Goal: Task Accomplishment & Management: Use online tool/utility

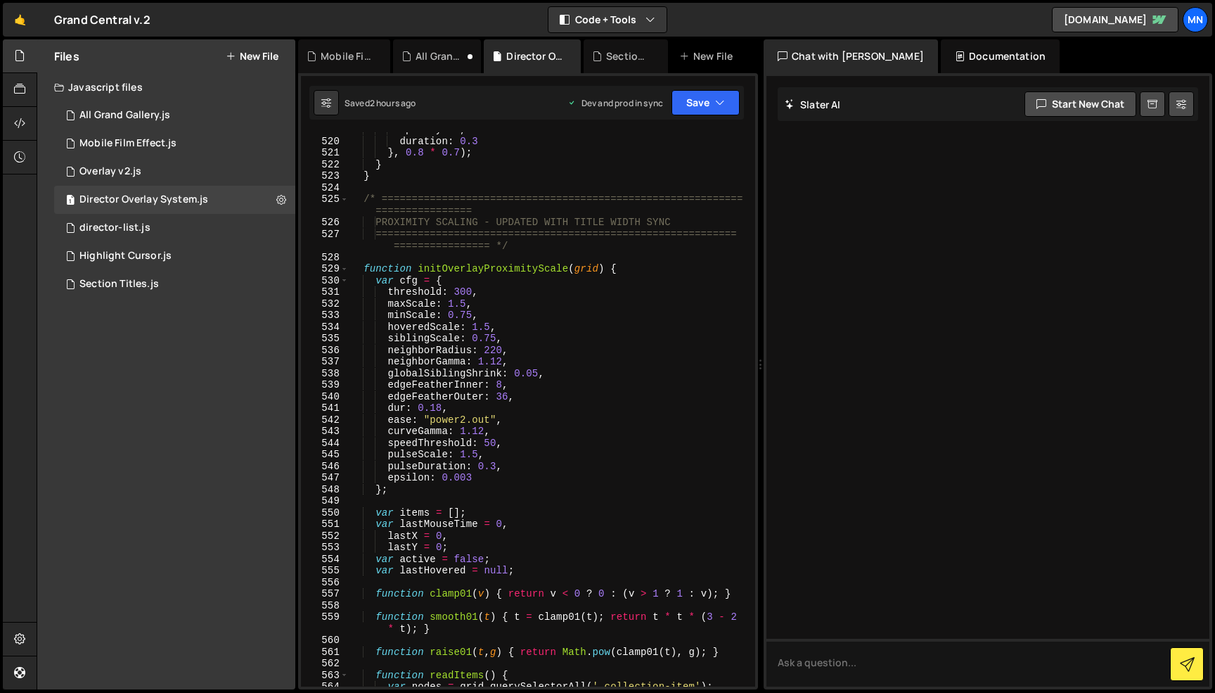
scroll to position [4271, 0]
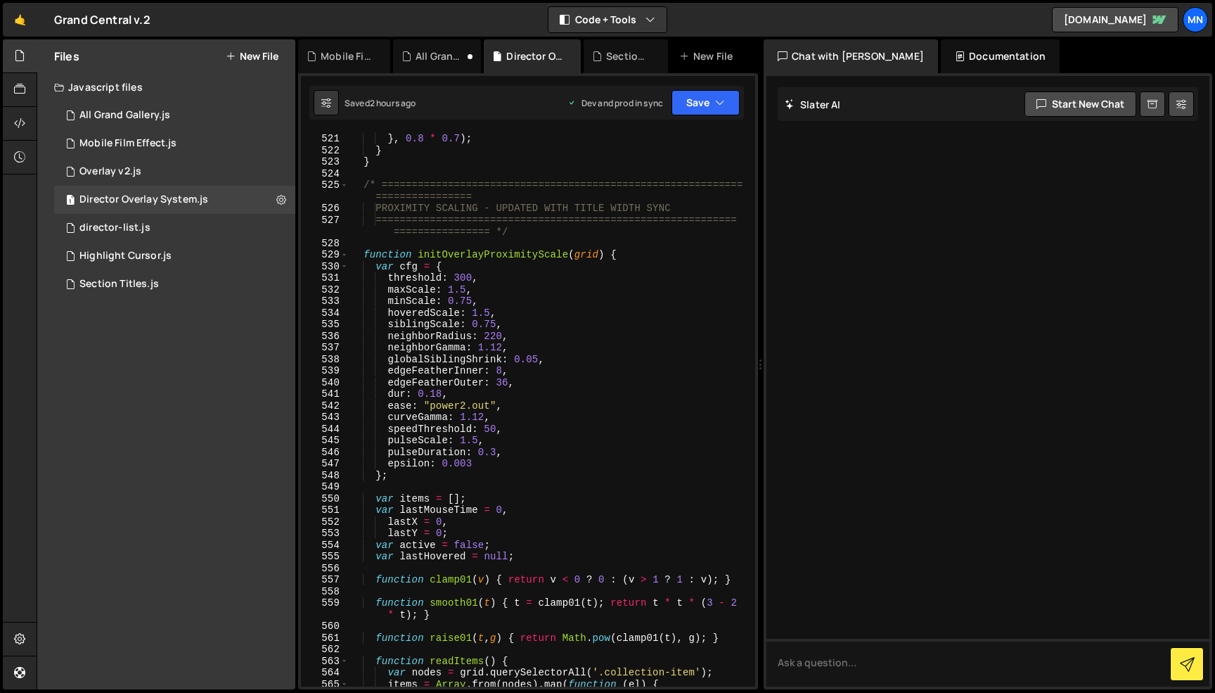
click at [461, 289] on div "duration : 0.3 } , 0.8 * 0.7 ) ; } } /* =======================================…" at bounding box center [549, 409] width 401 height 577
click at [530, 271] on div "duration : 0.3 } , 0.8 * 0.7 ) ; } } /* =======================================…" at bounding box center [549, 409] width 401 height 577
click at [465, 299] on div "duration : 0.3 } , 0.8 * 0.7 ) ; } } /* =======================================…" at bounding box center [549, 409] width 401 height 577
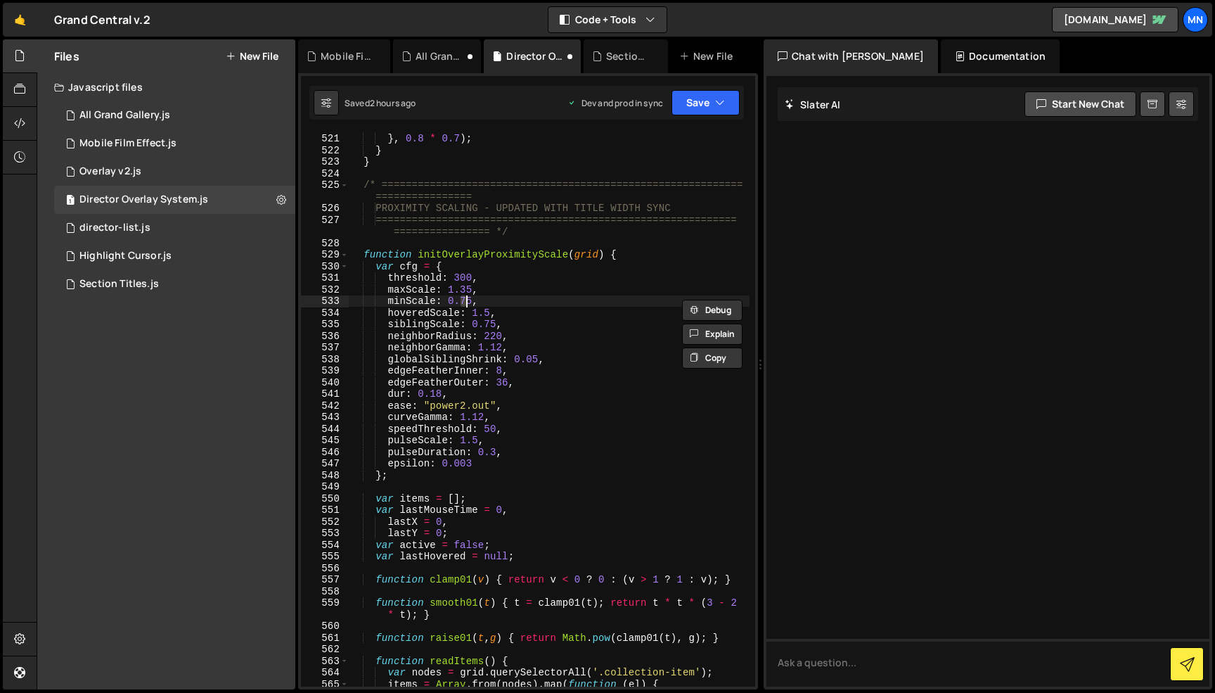
scroll to position [0, 8]
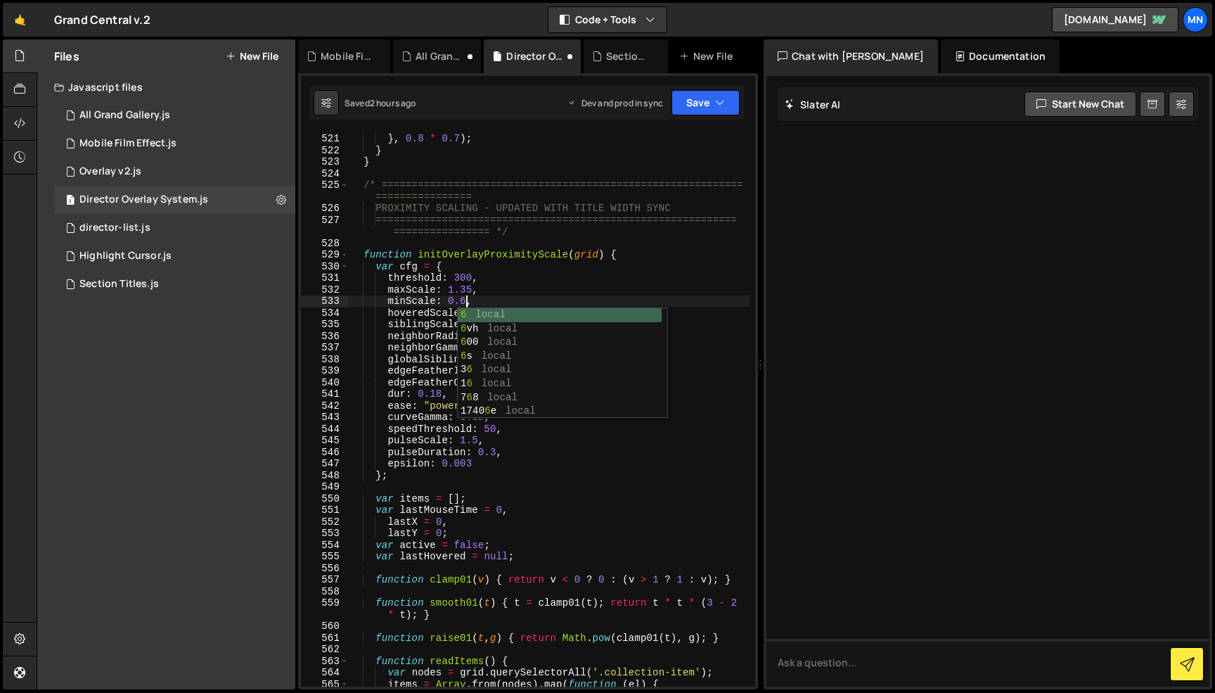
click at [513, 287] on div "duration : 0.3 } , 0.8 * 0.7 ) ; } } /* =======================================…" at bounding box center [549, 409] width 401 height 577
drag, startPoint x: 484, startPoint y: 311, endPoint x: 496, endPoint y: 306, distance: 12.3
click at [484, 311] on div "duration : 0.3 } , 0.8 * 0.7 ) ; } } /* =======================================…" at bounding box center [549, 409] width 401 height 577
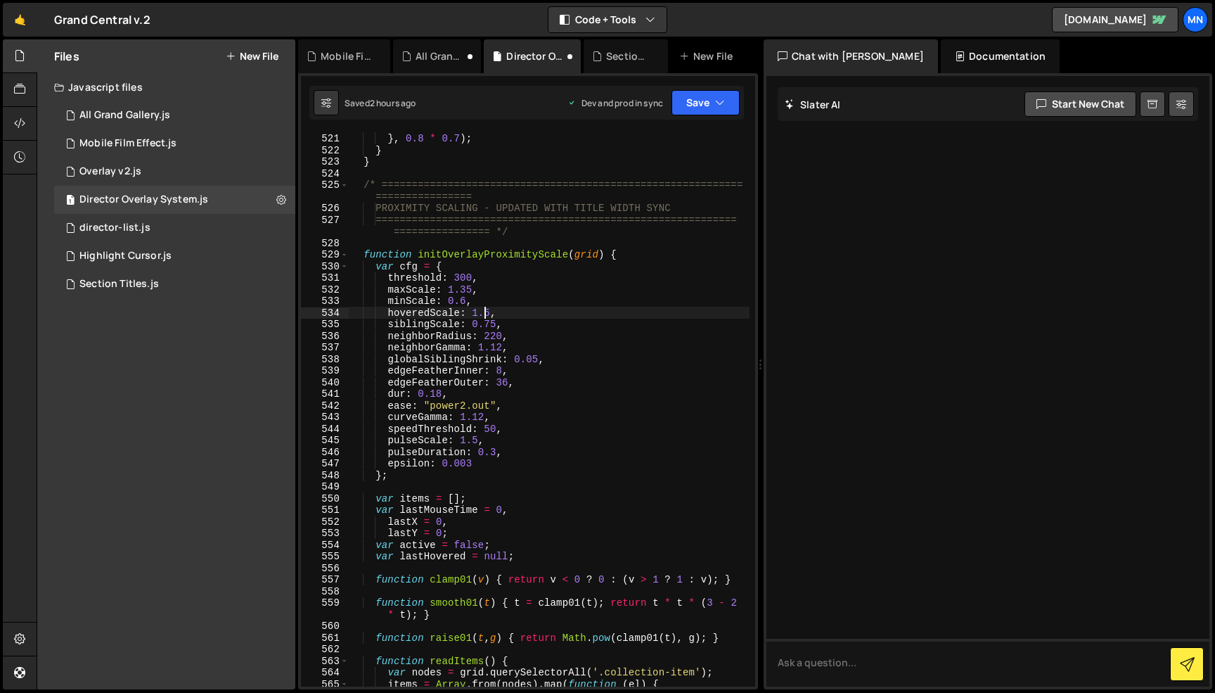
scroll to position [0, 9]
click at [518, 301] on div "duration : 0.3 } , 0.8 * 0.7 ) ; } } /* =======================================…" at bounding box center [549, 409] width 401 height 577
drag, startPoint x: 486, startPoint y: 322, endPoint x: 496, endPoint y: 321, distance: 10.6
click at [496, 321] on div "duration : 0.3 } , 0.8 * 0.7 ) ; } } /* =======================================…" at bounding box center [549, 409] width 401 height 577
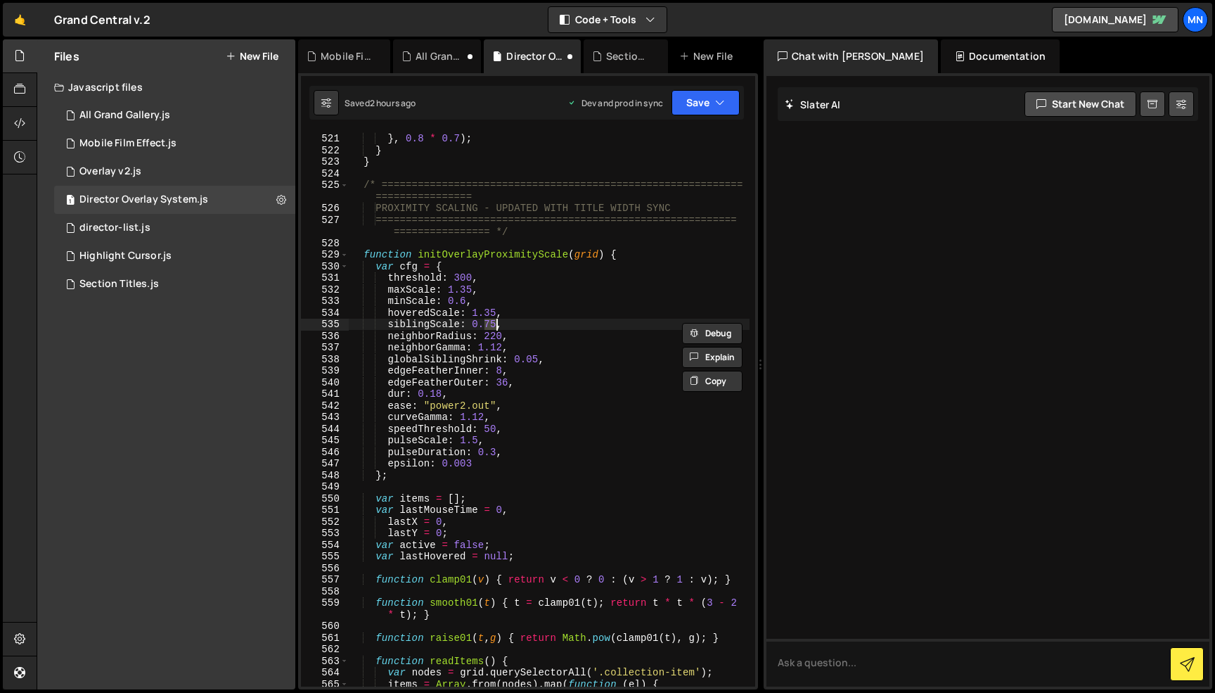
scroll to position [0, 9]
click at [501, 321] on div "duration : 0.3 } , 0.8 * 0.7 ) ; } } /* =======================================…" at bounding box center [549, 409] width 401 height 577
click at [437, 393] on div "duration : 0.3 } , 0.8 * 0.7 ) ; } } /* =======================================…" at bounding box center [549, 409] width 401 height 577
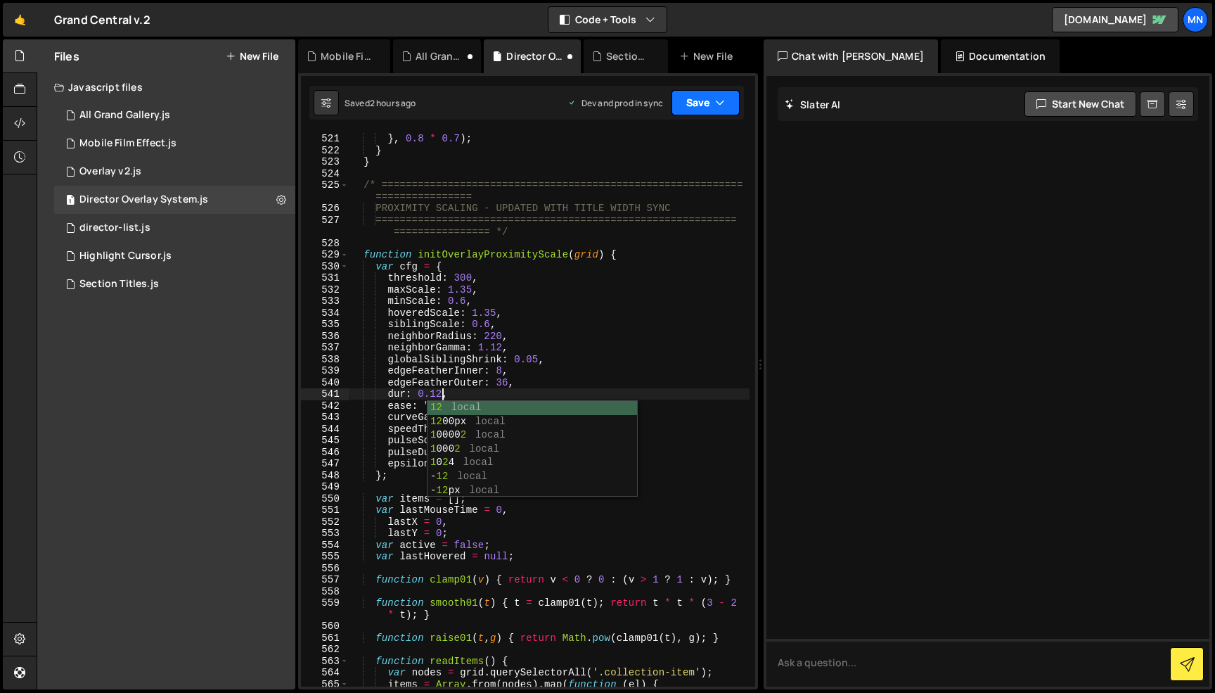
drag, startPoint x: 699, startPoint y: 120, endPoint x: 705, endPoint y: 109, distance: 12.9
click at [699, 119] on div "Debug Explain Copy Mobile Film Effect.js All Grand Gallery.js Director Overlay …" at bounding box center [528, 364] width 460 height 650
click at [707, 106] on button "Save" at bounding box center [706, 102] width 68 height 25
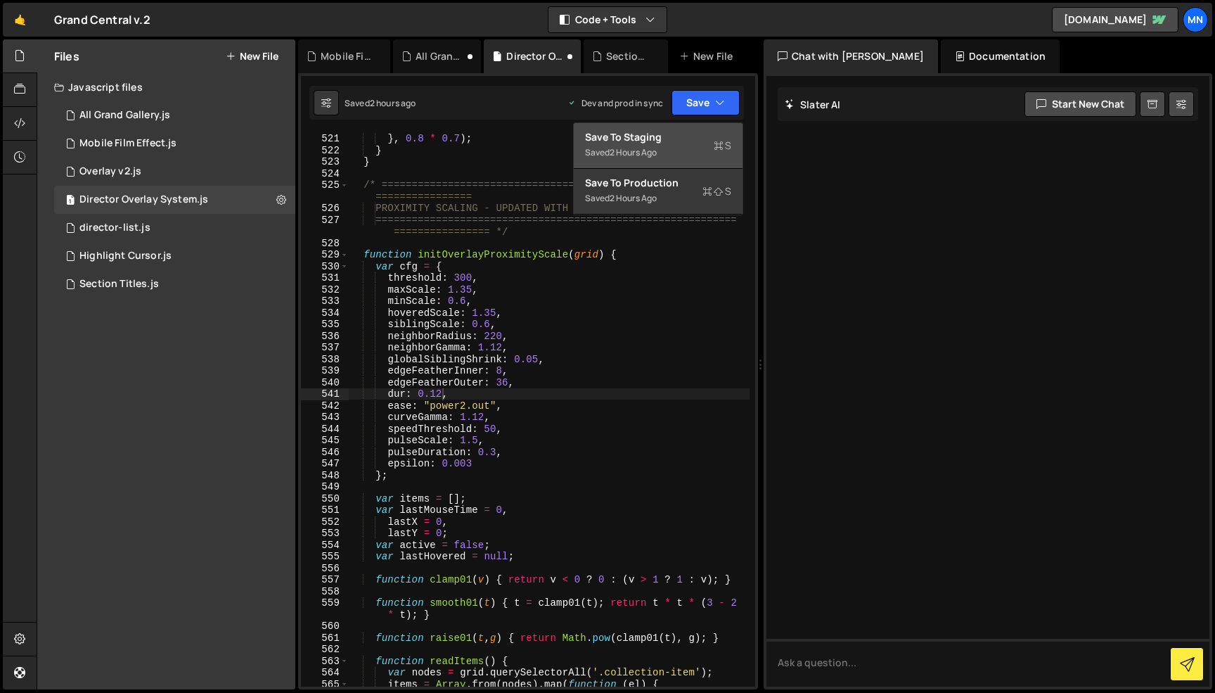
click at [695, 133] on div "Save to Staging S" at bounding box center [658, 137] width 146 height 14
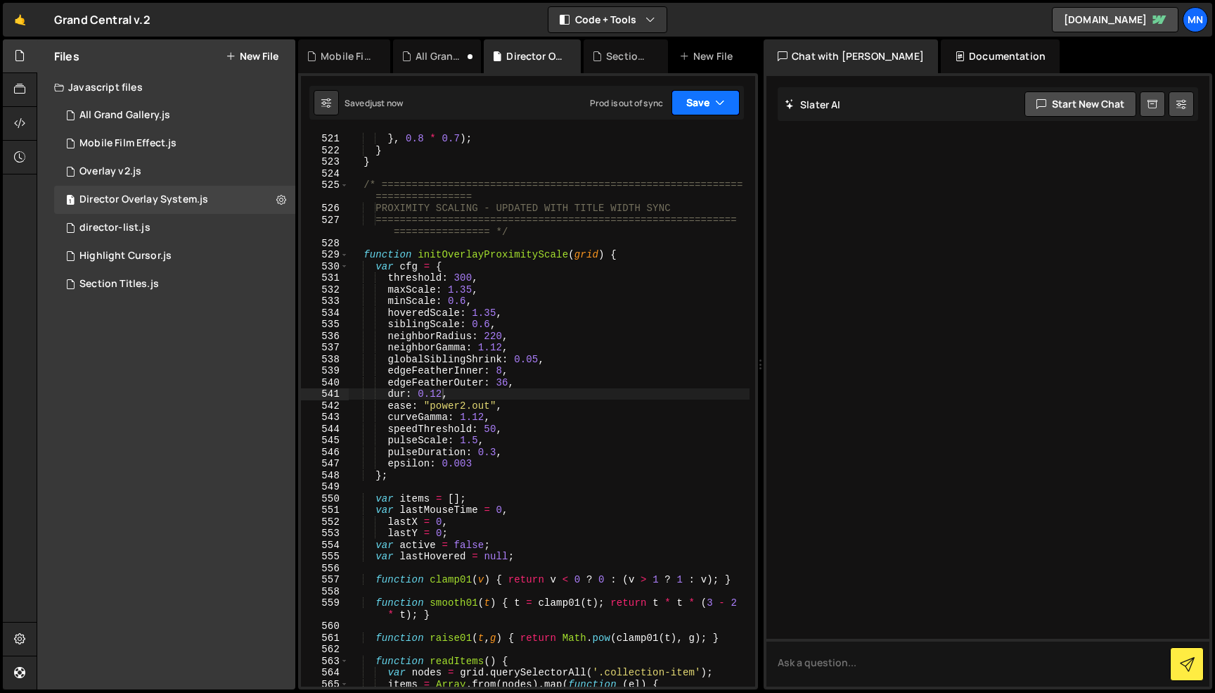
click at [721, 98] on icon "button" at bounding box center [720, 103] width 10 height 14
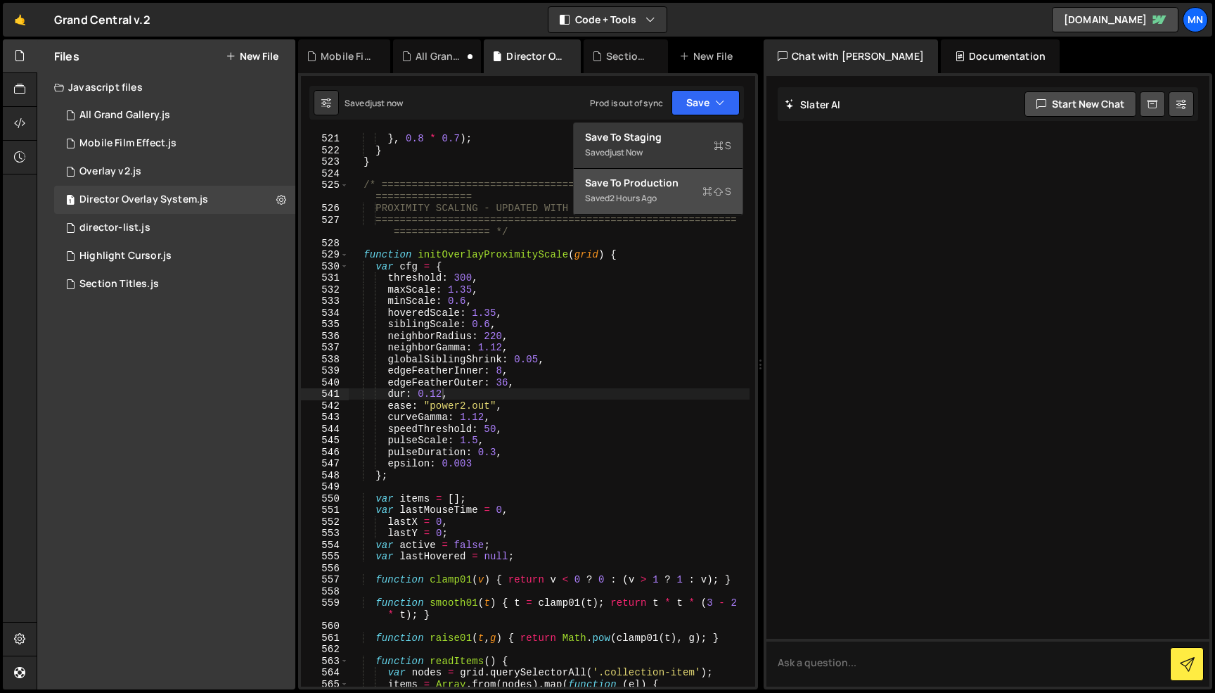
click at [705, 184] on icon at bounding box center [707, 191] width 10 height 14
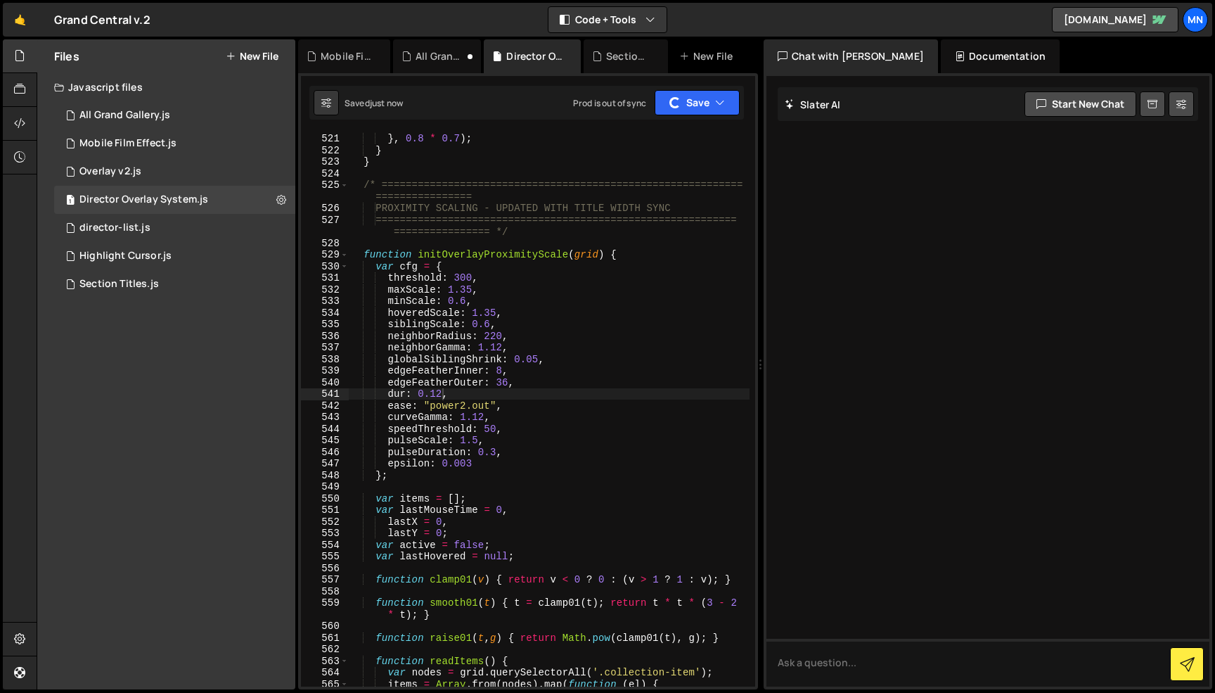
scroll to position [4273, 0]
click at [460, 275] on div "} , 0.8 * 0.7 ) ; } } /* ======================================================…" at bounding box center [549, 423] width 401 height 589
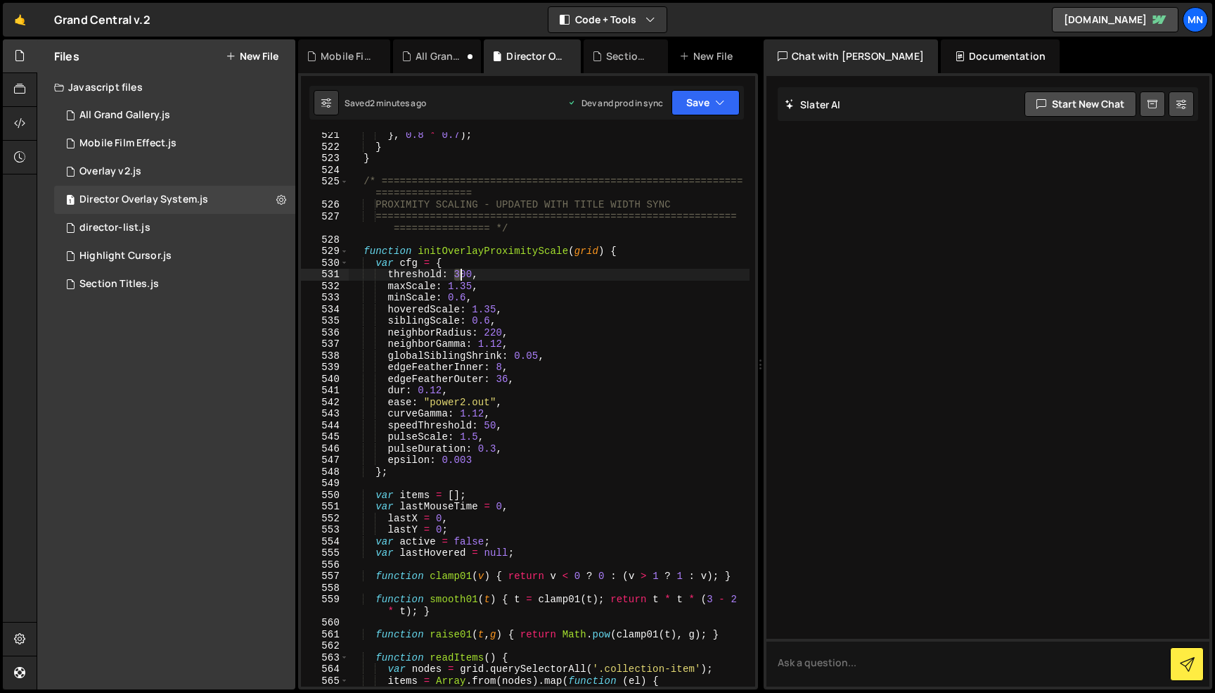
click at [460, 271] on div "} , 0.8 * 0.7 ) ; } } /* ======================================================…" at bounding box center [549, 423] width 401 height 589
click at [502, 270] on div "} , 0.8 * 0.7 ) ; } } /* ======================================================…" at bounding box center [549, 423] width 401 height 589
click at [721, 97] on icon "button" at bounding box center [720, 103] width 10 height 14
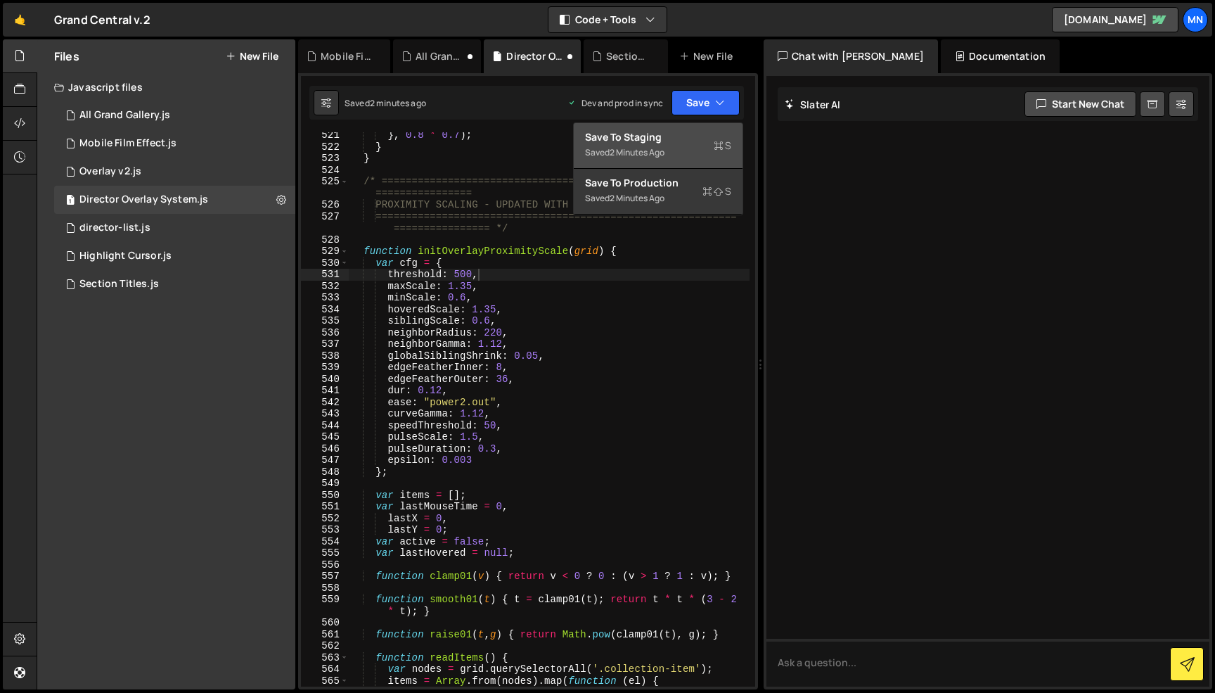
click at [704, 133] on div "Save to Staging S" at bounding box center [658, 137] width 146 height 14
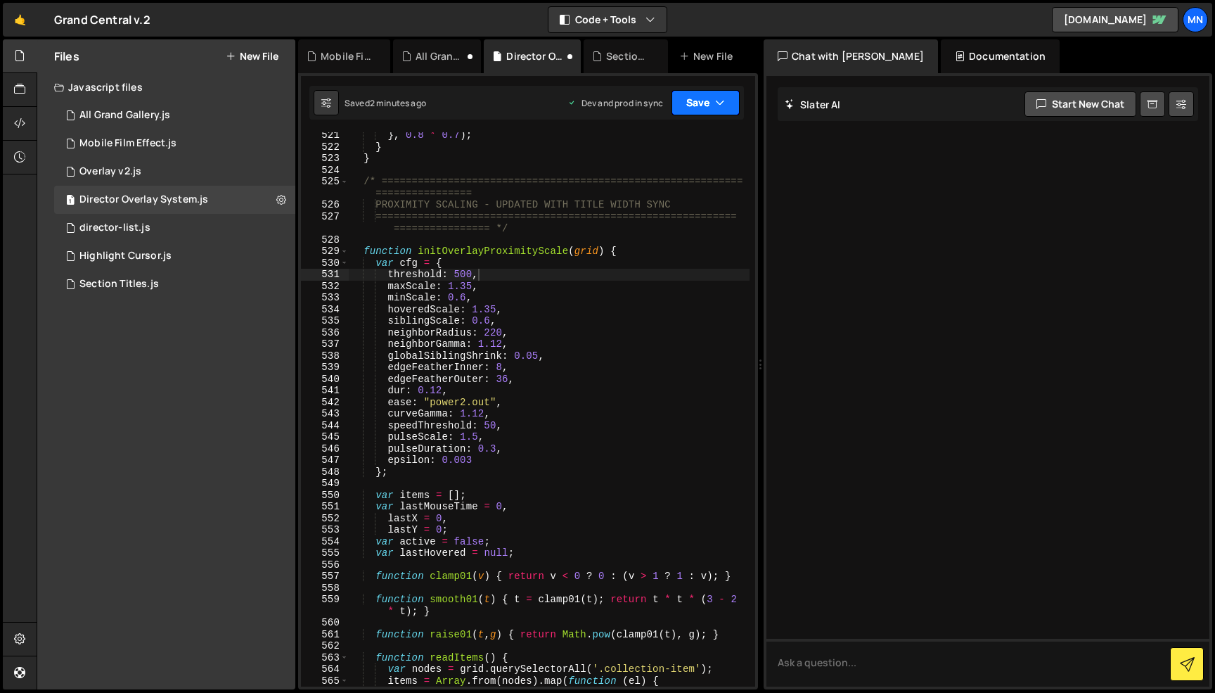
click at [717, 108] on icon "button" at bounding box center [720, 103] width 10 height 14
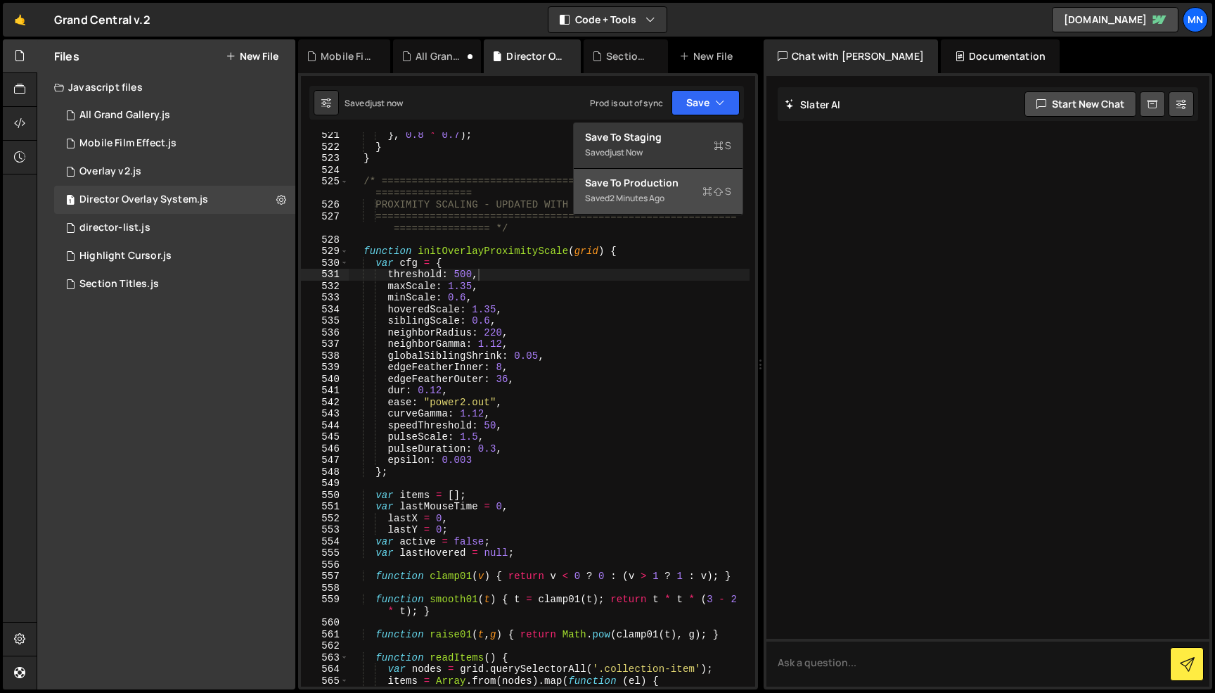
click at [678, 198] on div "Saved 2 minutes ago" at bounding box center [658, 198] width 146 height 17
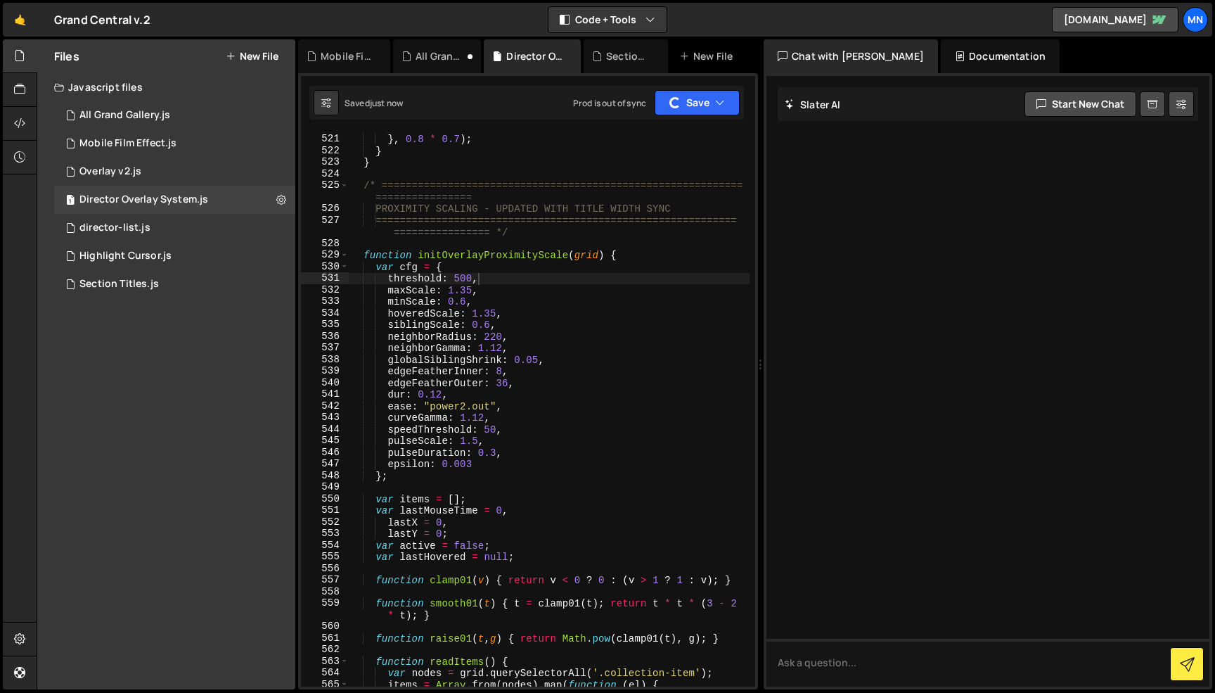
scroll to position [4274, 0]
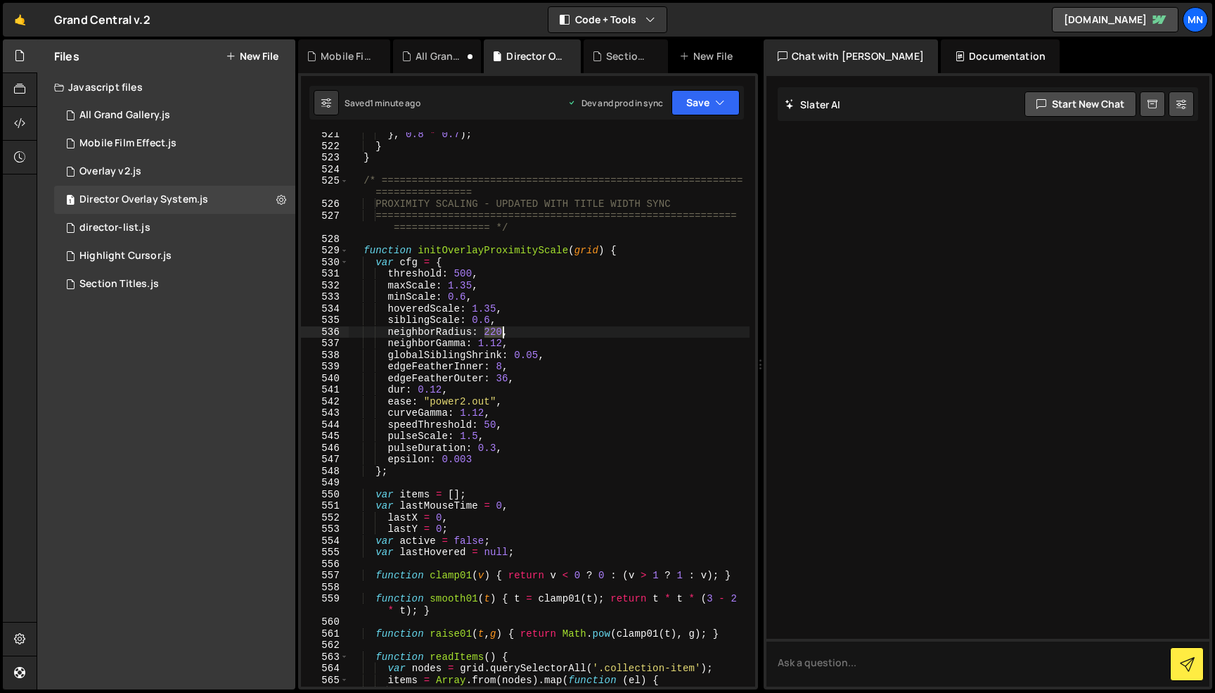
drag, startPoint x: 484, startPoint y: 333, endPoint x: 502, endPoint y: 332, distance: 17.6
click at [502, 332] on div "} , 0.8 * 0.7 ) ; } } /* ======================================================…" at bounding box center [549, 423] width 401 height 589
click at [705, 94] on button "Save" at bounding box center [706, 102] width 68 height 25
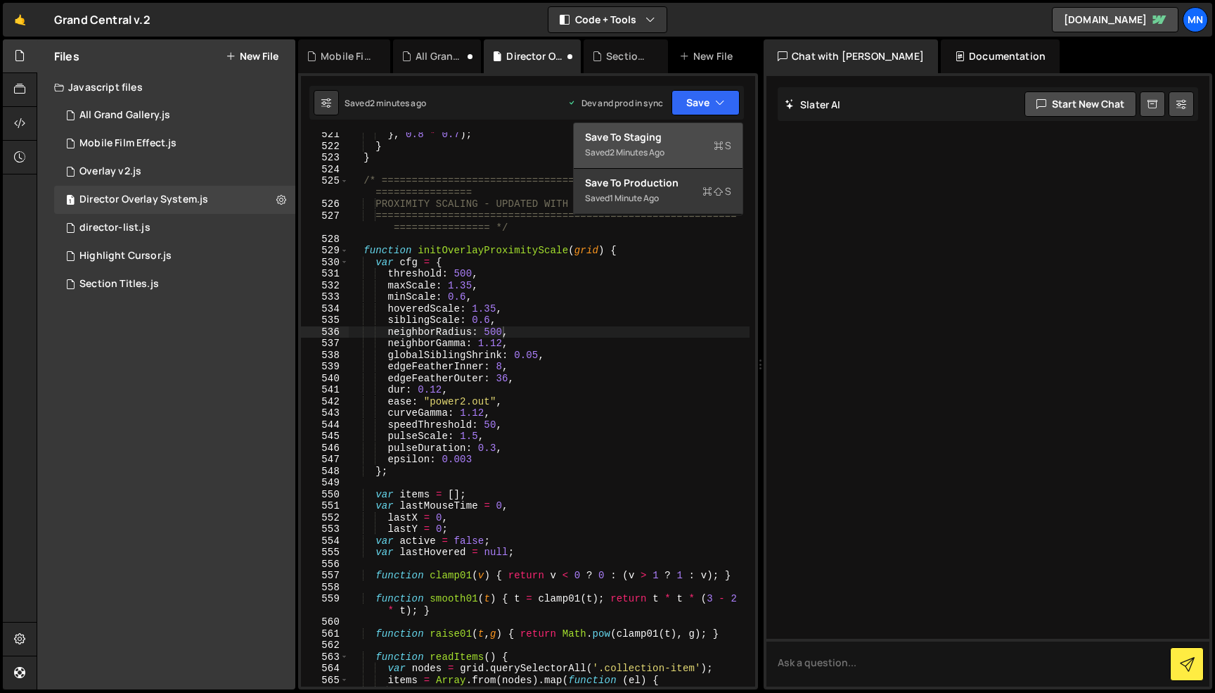
click at [689, 132] on div "Save to Staging S" at bounding box center [658, 137] width 146 height 14
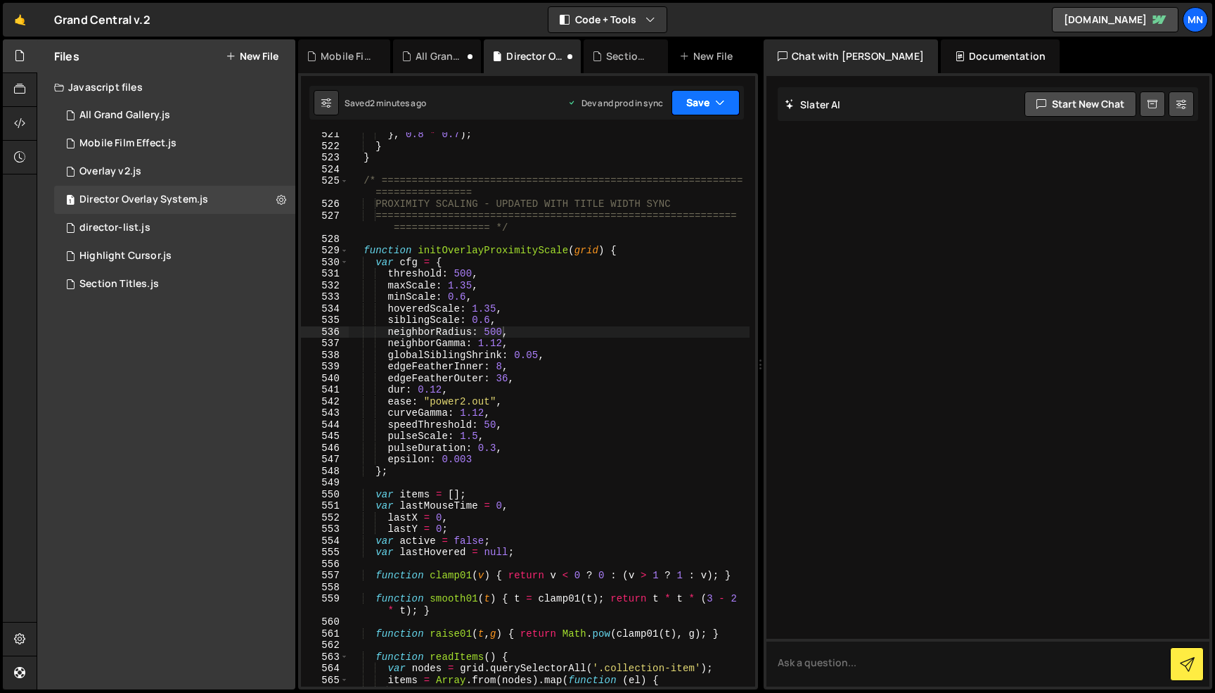
click at [716, 103] on icon "button" at bounding box center [720, 103] width 10 height 14
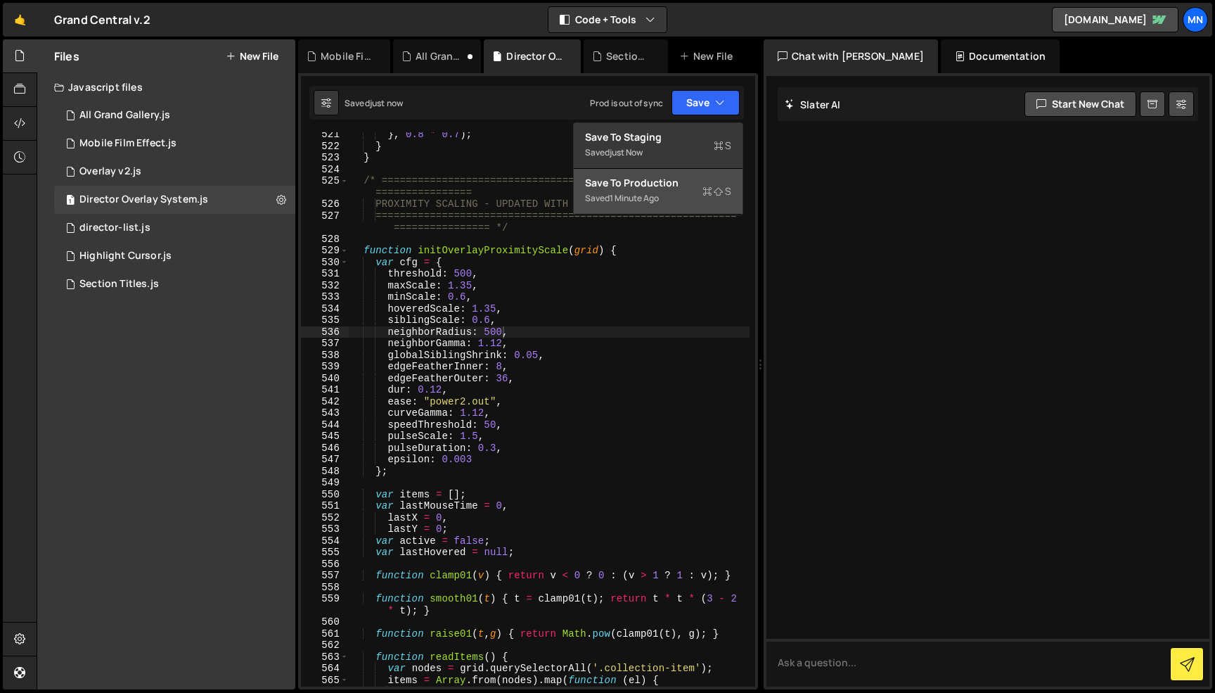
click at [688, 192] on div "Saved 1 minute ago" at bounding box center [658, 198] width 146 height 17
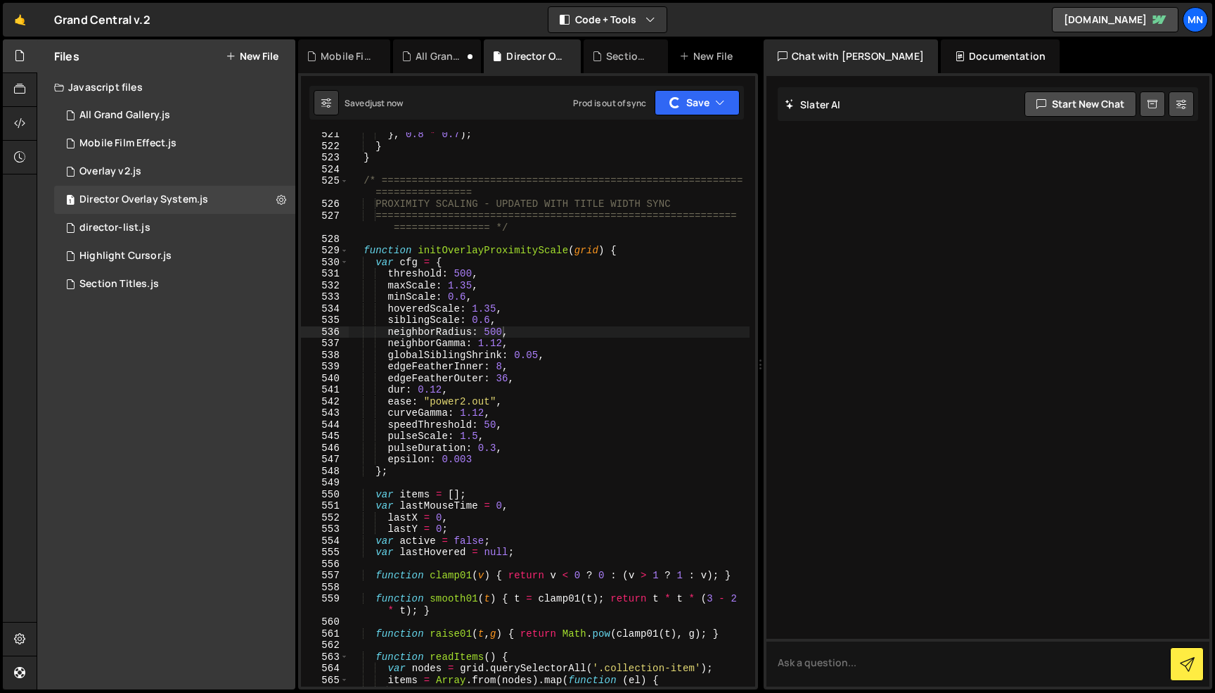
scroll to position [4274, 0]
drag, startPoint x: 520, startPoint y: 356, endPoint x: 535, endPoint y: 347, distance: 18.3
click at [520, 356] on div "} , 0.8 * 0.7 ) ; } } /* ======================================================…" at bounding box center [549, 423] width 401 height 589
click at [686, 96] on button "Save" at bounding box center [706, 102] width 68 height 25
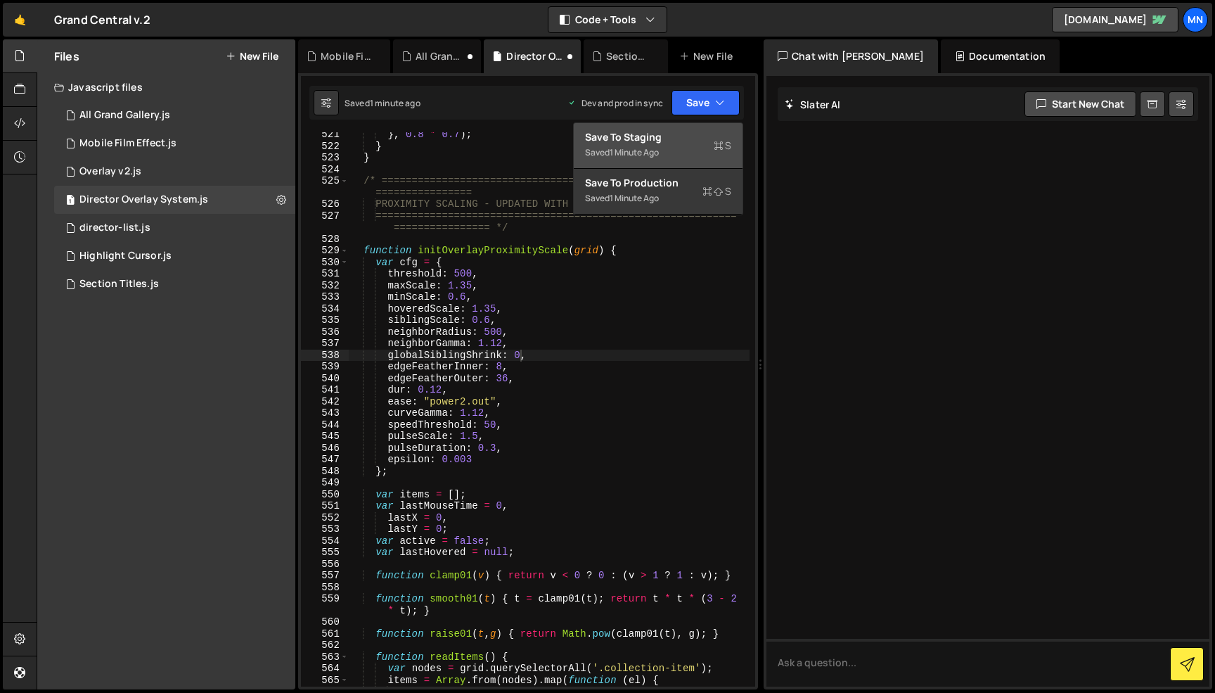
click at [684, 135] on div "Save to Staging S" at bounding box center [658, 137] width 146 height 14
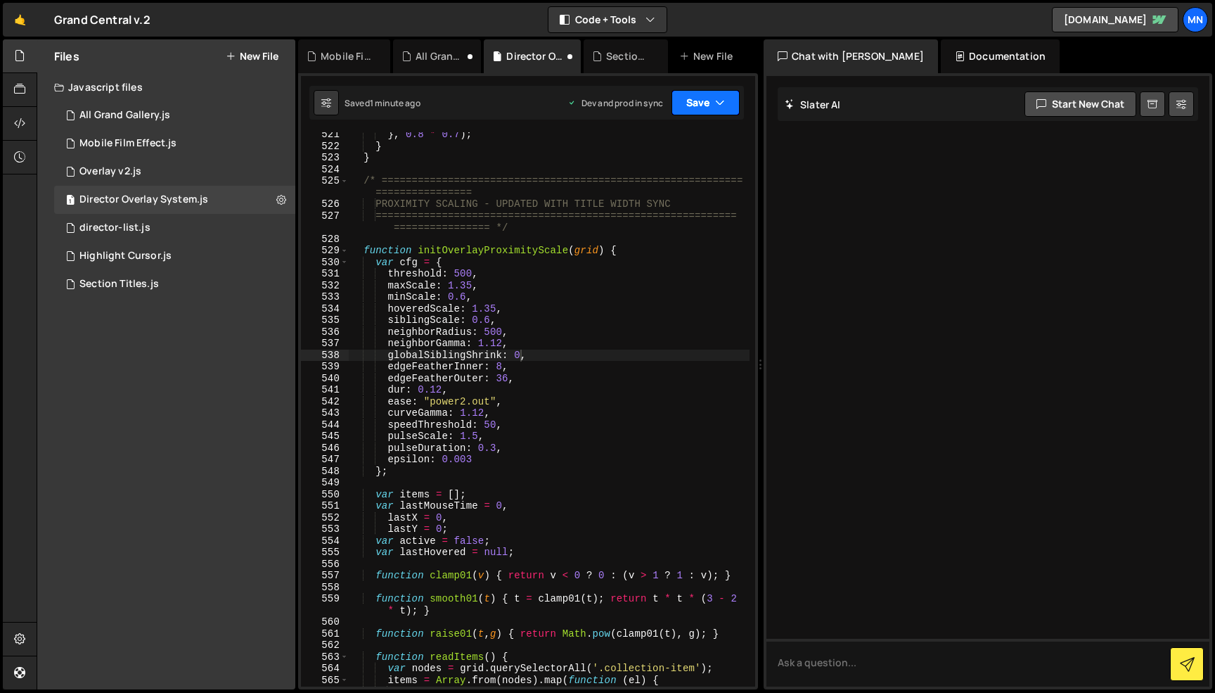
click at [717, 101] on icon "button" at bounding box center [720, 103] width 10 height 14
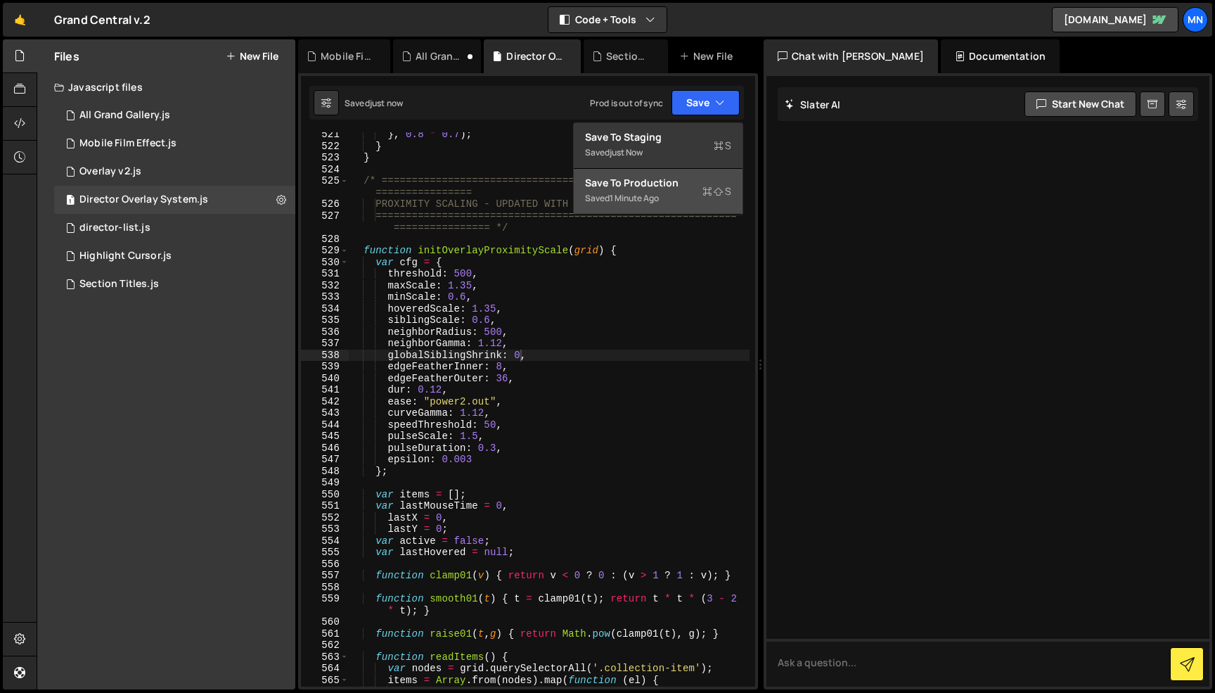
click at [682, 181] on div "Save to Production S" at bounding box center [658, 183] width 146 height 14
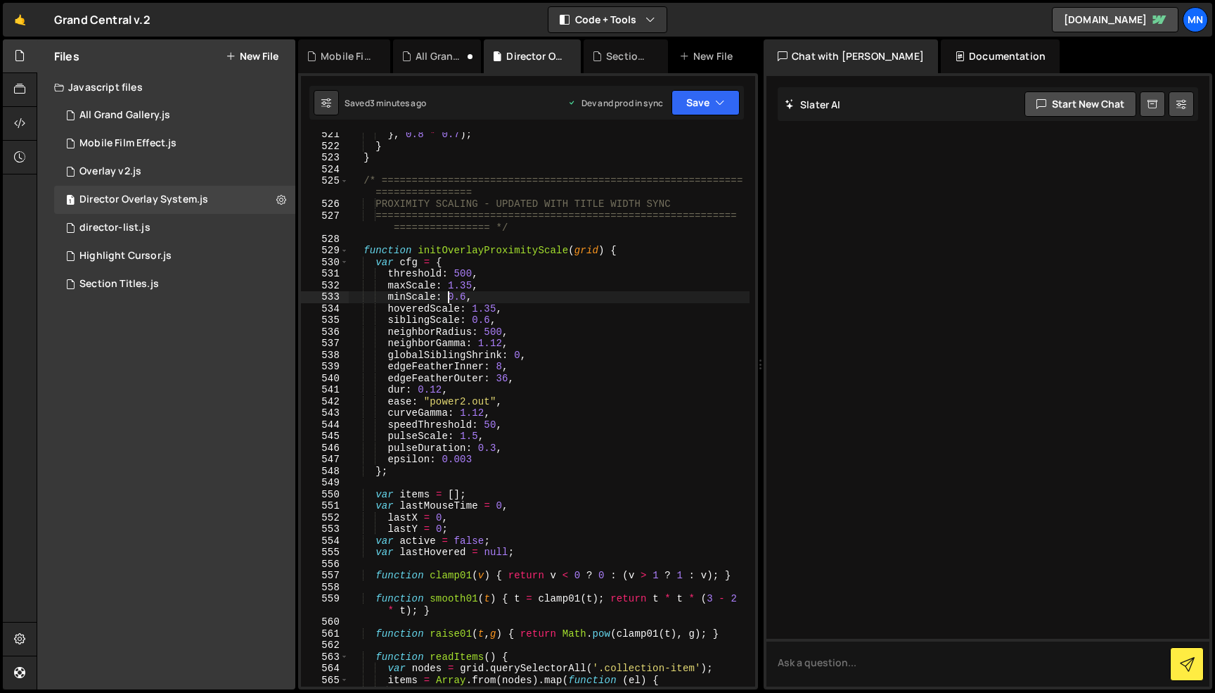
scroll to position [0, 8]
drag, startPoint x: 450, startPoint y: 296, endPoint x: 466, endPoint y: 296, distance: 16.2
click at [466, 296] on div "} , 0.8 * 0.7 ) ; } } /* ======================================================…" at bounding box center [549, 423] width 401 height 589
click at [561, 262] on div "} , 0.8 * 0.7 ) ; } } /* ======================================================…" at bounding box center [549, 423] width 401 height 589
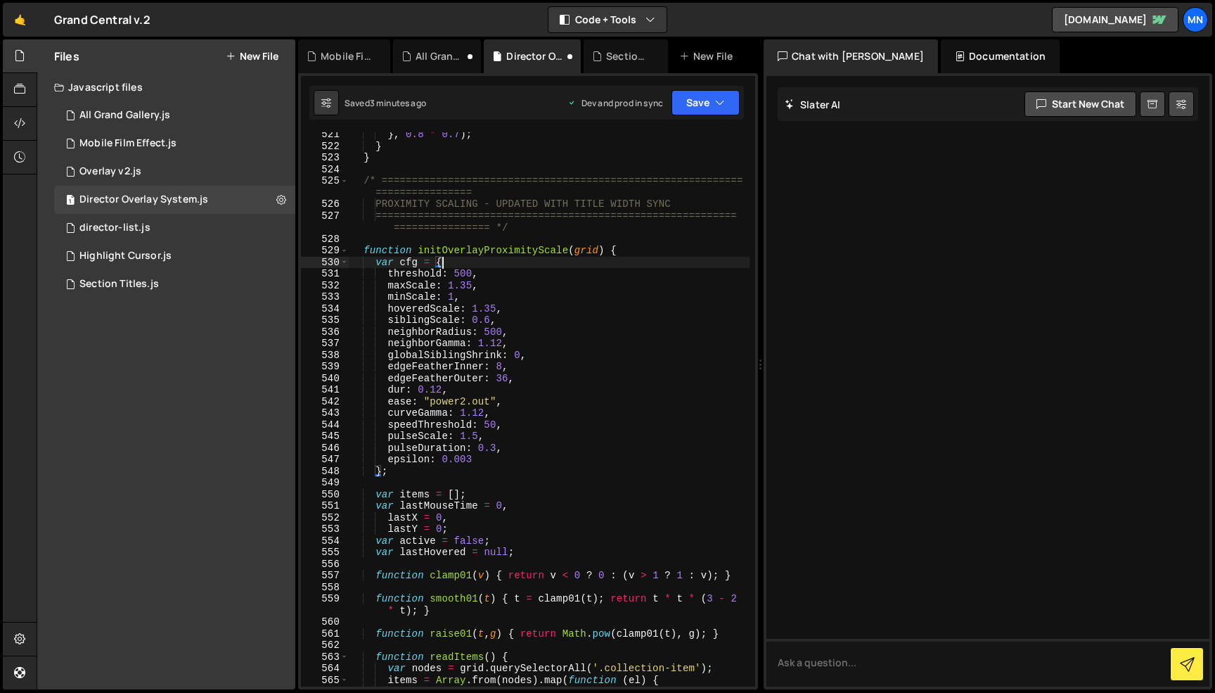
scroll to position [4274, 0]
click at [688, 91] on button "Save" at bounding box center [706, 102] width 68 height 25
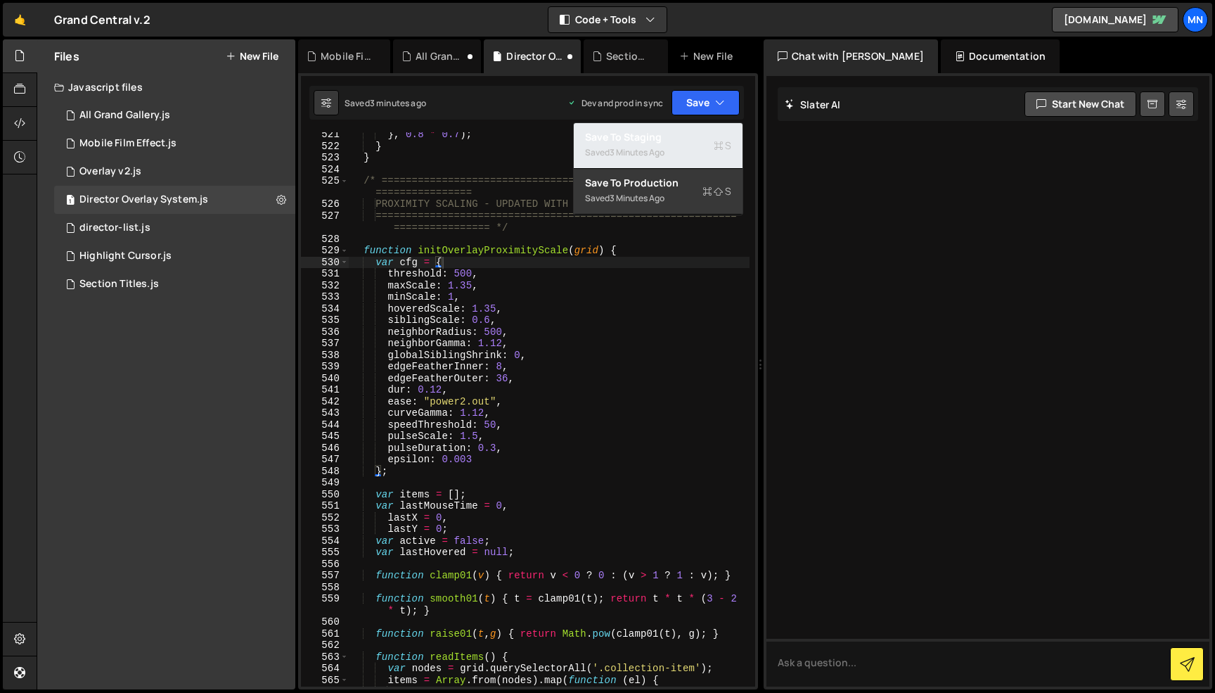
drag, startPoint x: 682, startPoint y: 146, endPoint x: 698, endPoint y: 115, distance: 34.9
click at [682, 146] on div "Saved 3 minutes ago" at bounding box center [658, 152] width 146 height 17
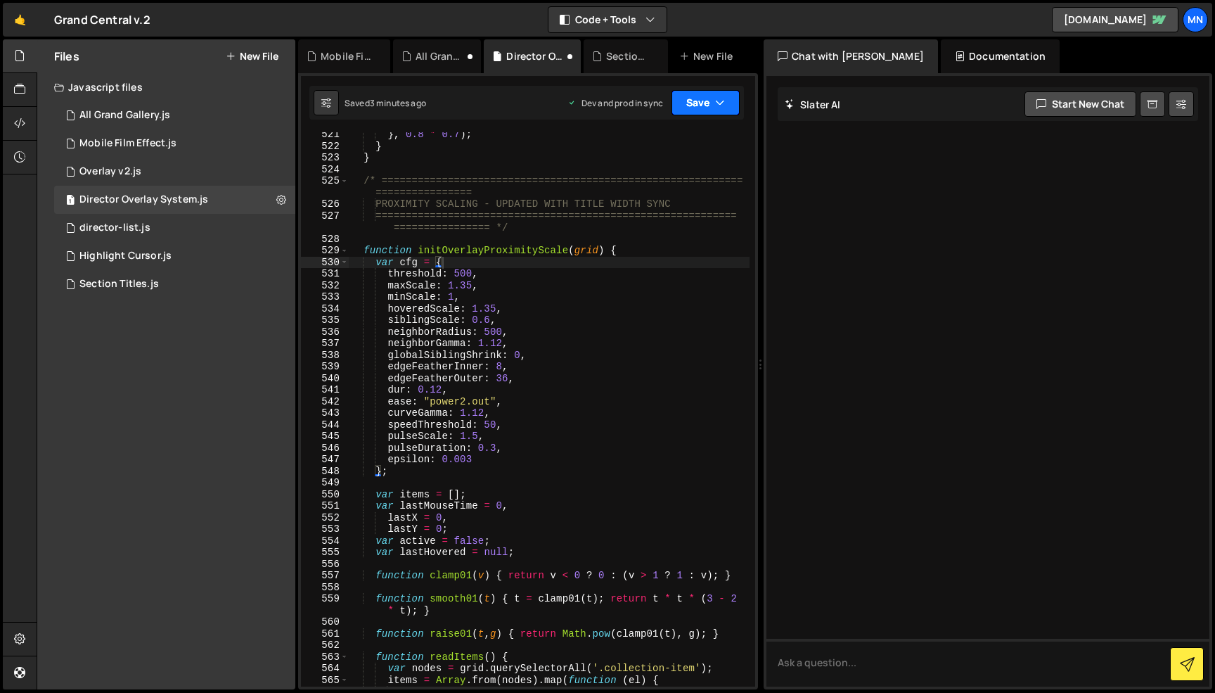
click at [707, 97] on button "Save" at bounding box center [706, 102] width 68 height 25
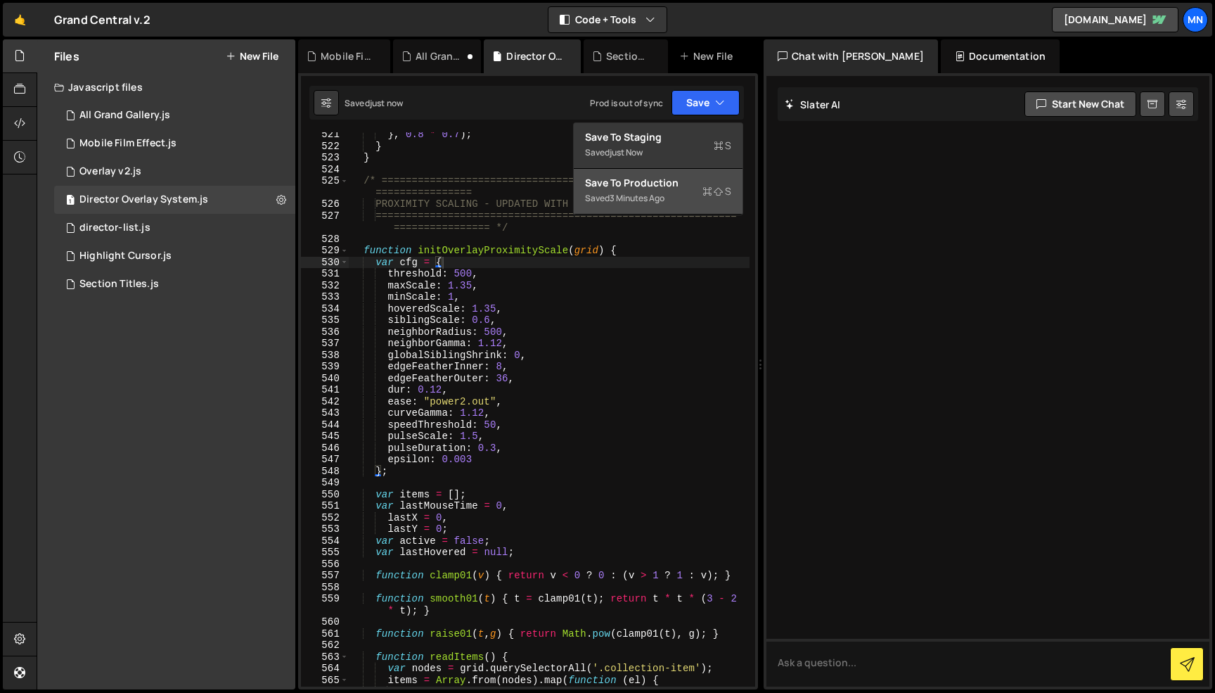
click at [688, 196] on div "Saved 3 minutes ago" at bounding box center [658, 198] width 146 height 17
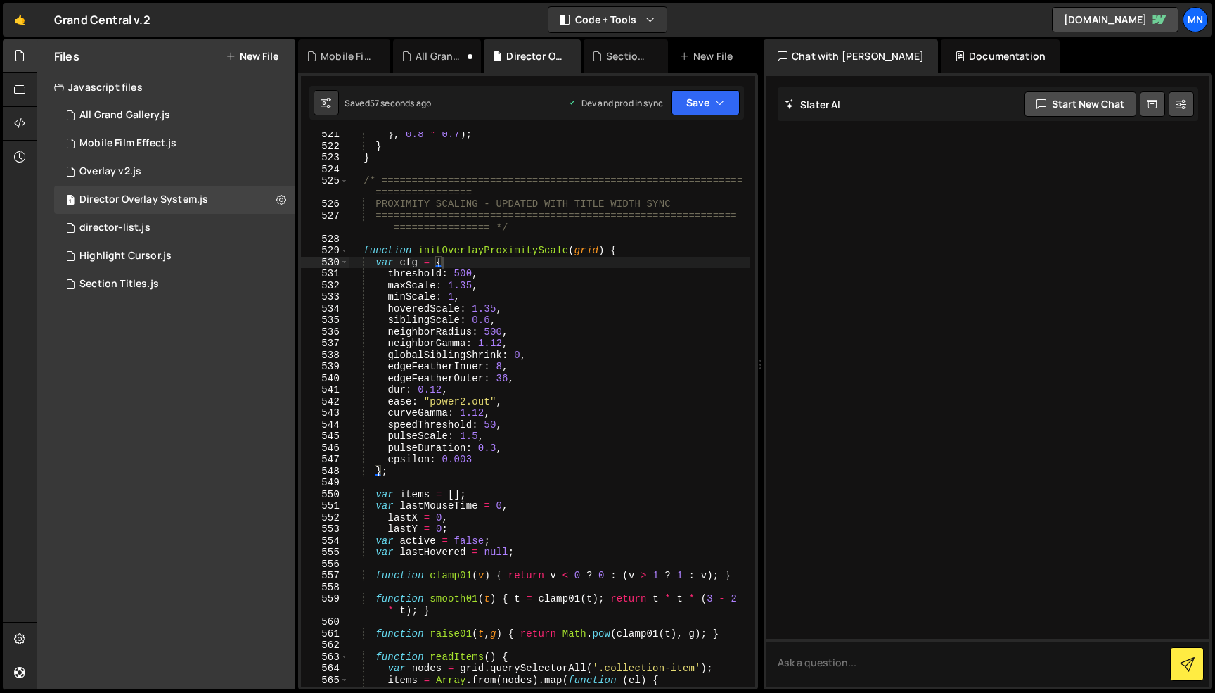
click at [487, 321] on div "} , 0.8 * 0.7 ) ; } } /* ======================================================…" at bounding box center [549, 423] width 401 height 589
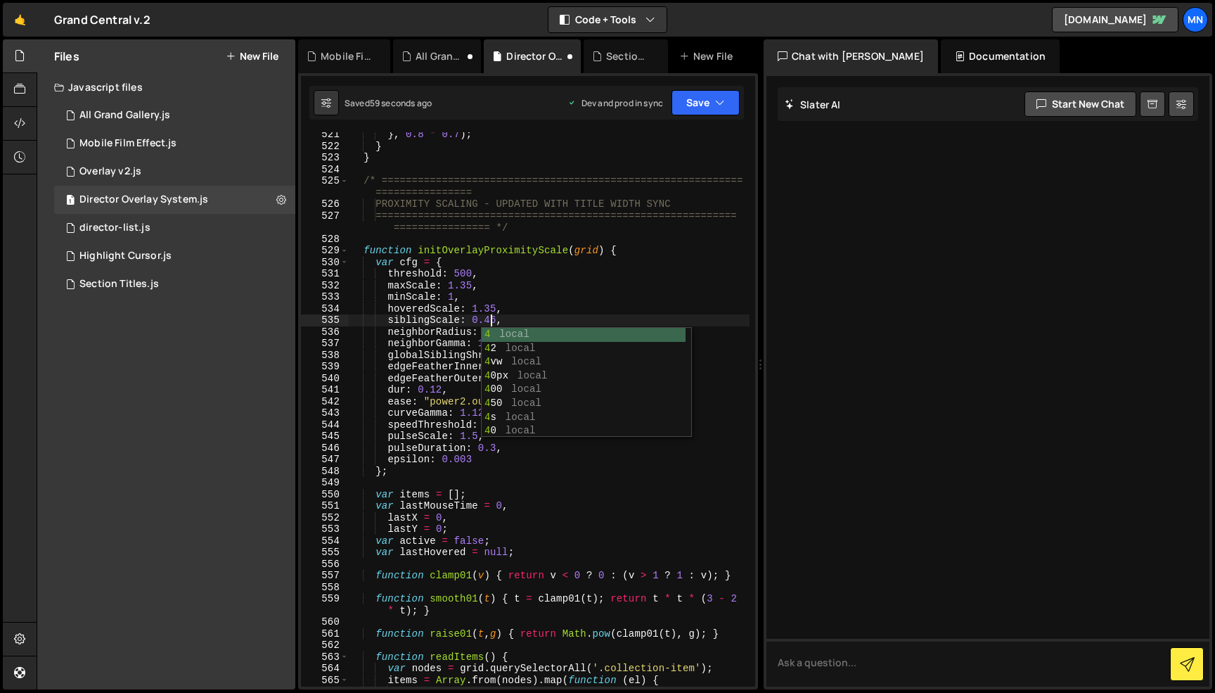
scroll to position [0, 9]
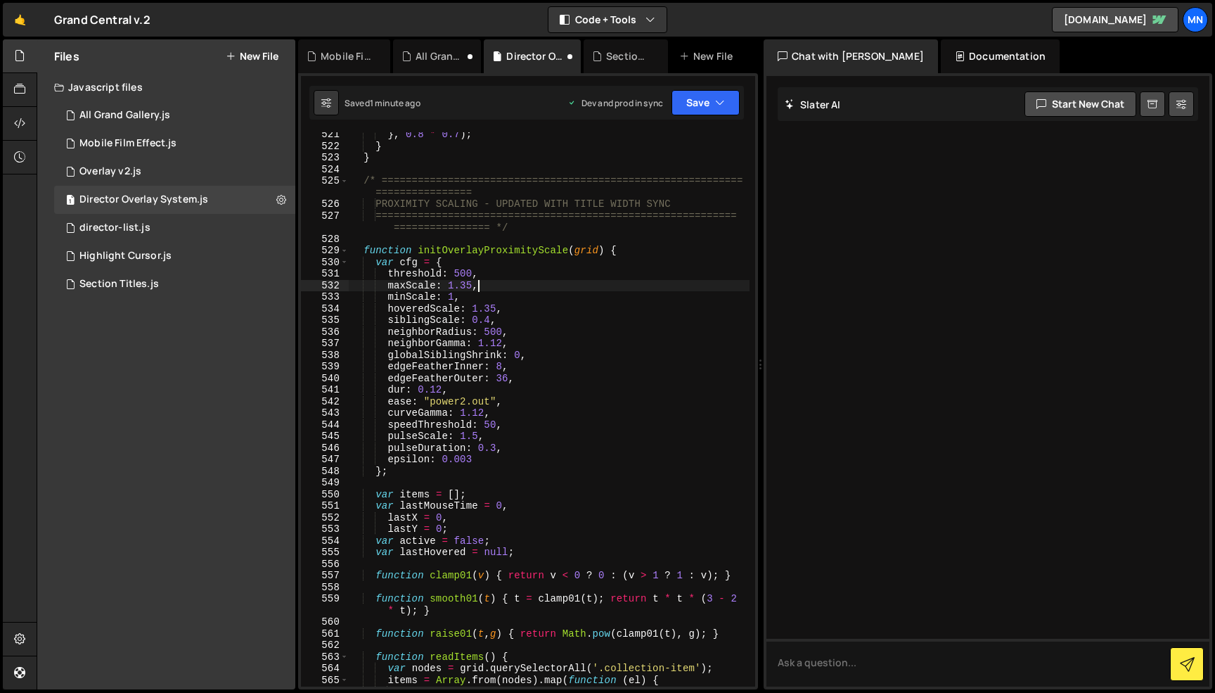
click at [642, 283] on div "} , 0.8 * 0.7 ) ; } } /* ======================================================…" at bounding box center [549, 423] width 401 height 589
type textarea "maxScale: 1.35,"
click at [719, 101] on icon "button" at bounding box center [720, 103] width 10 height 14
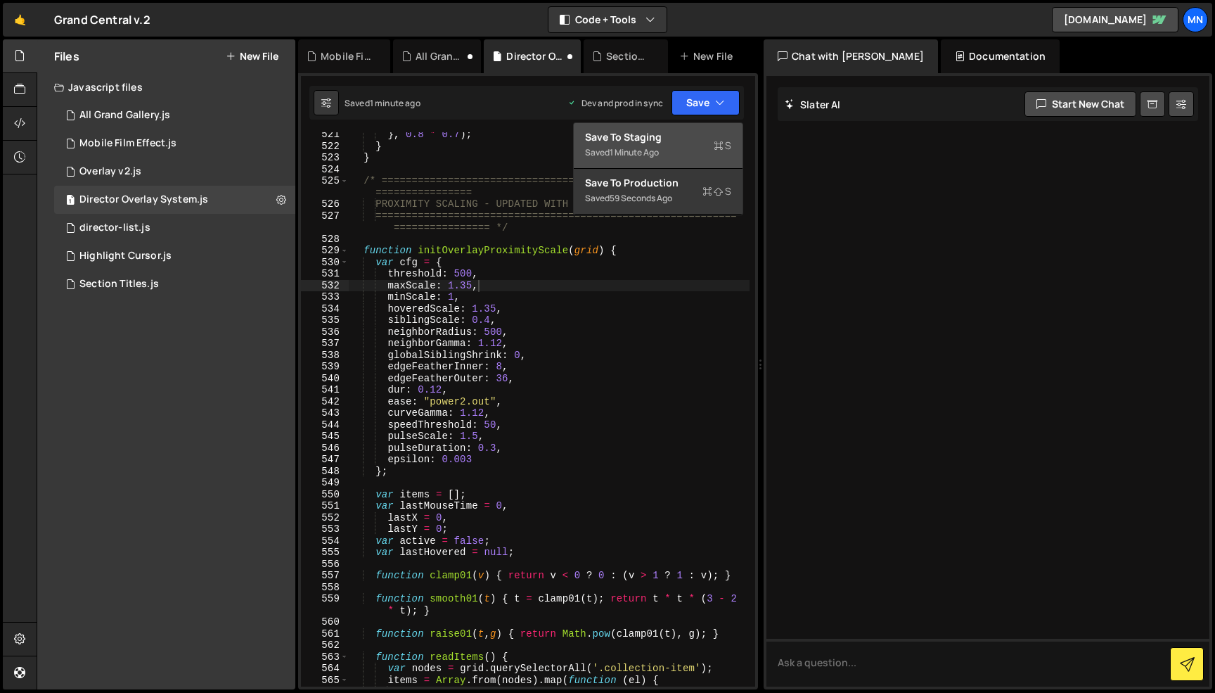
click at [722, 148] on icon at bounding box center [719, 146] width 10 height 14
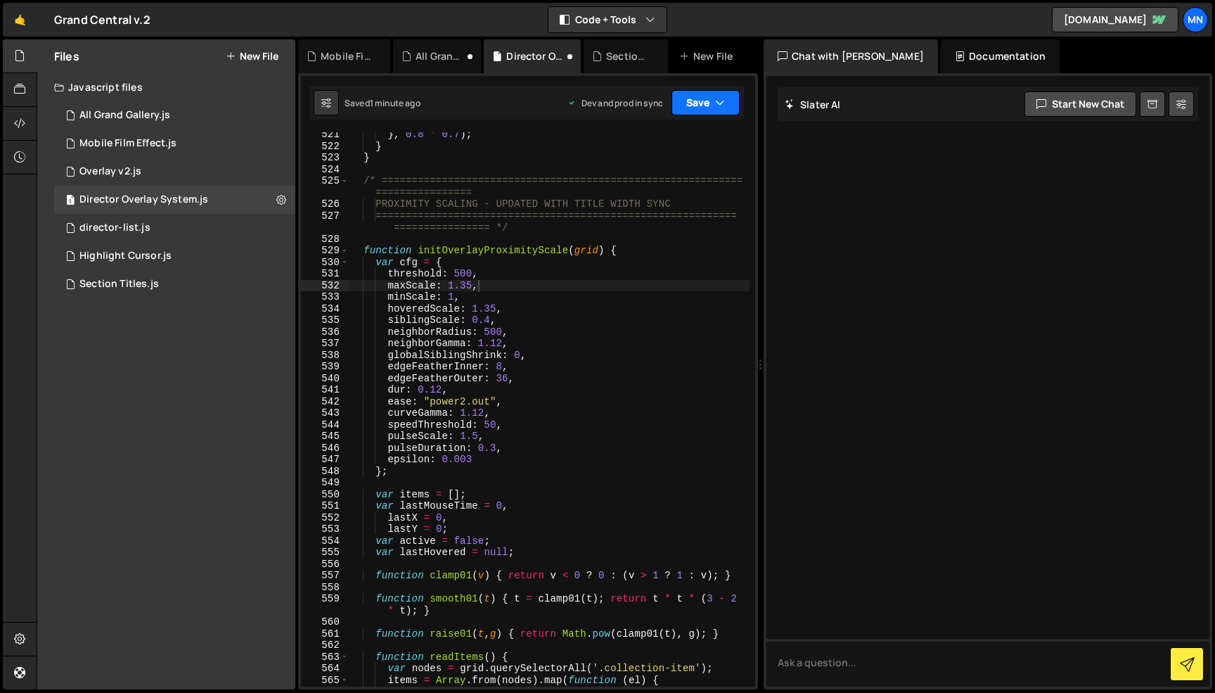
click at [720, 107] on icon "button" at bounding box center [720, 103] width 10 height 14
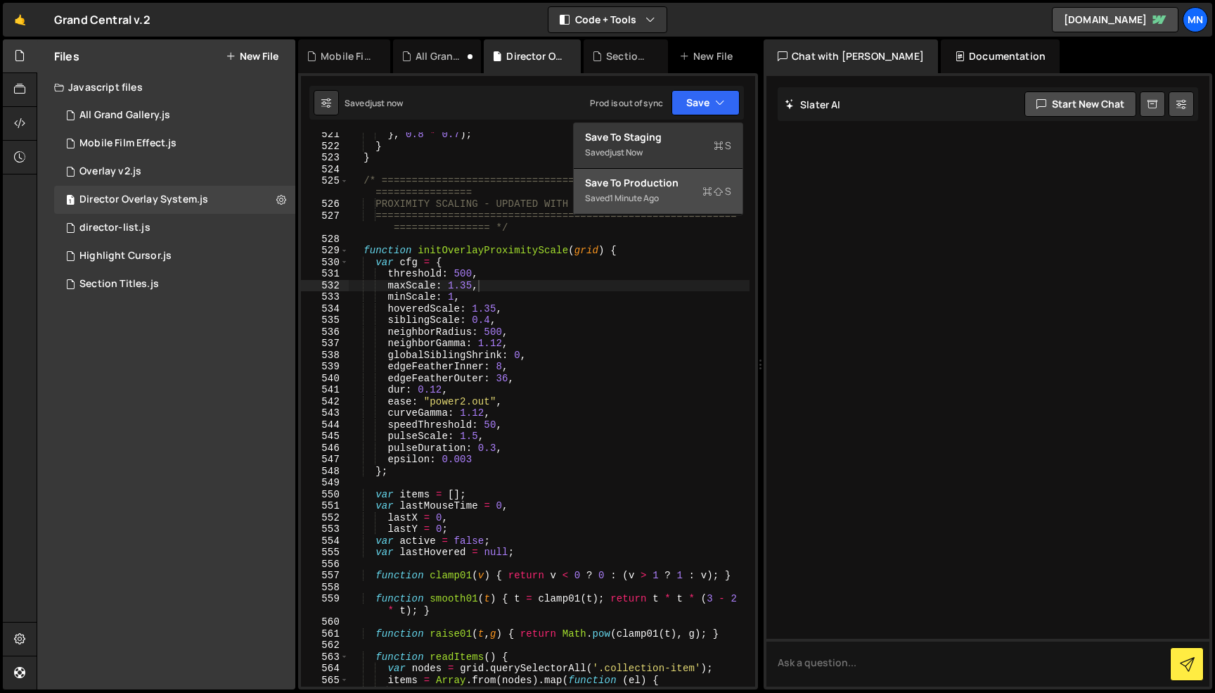
click at [700, 195] on div "Saved 1 minute ago" at bounding box center [658, 198] width 146 height 17
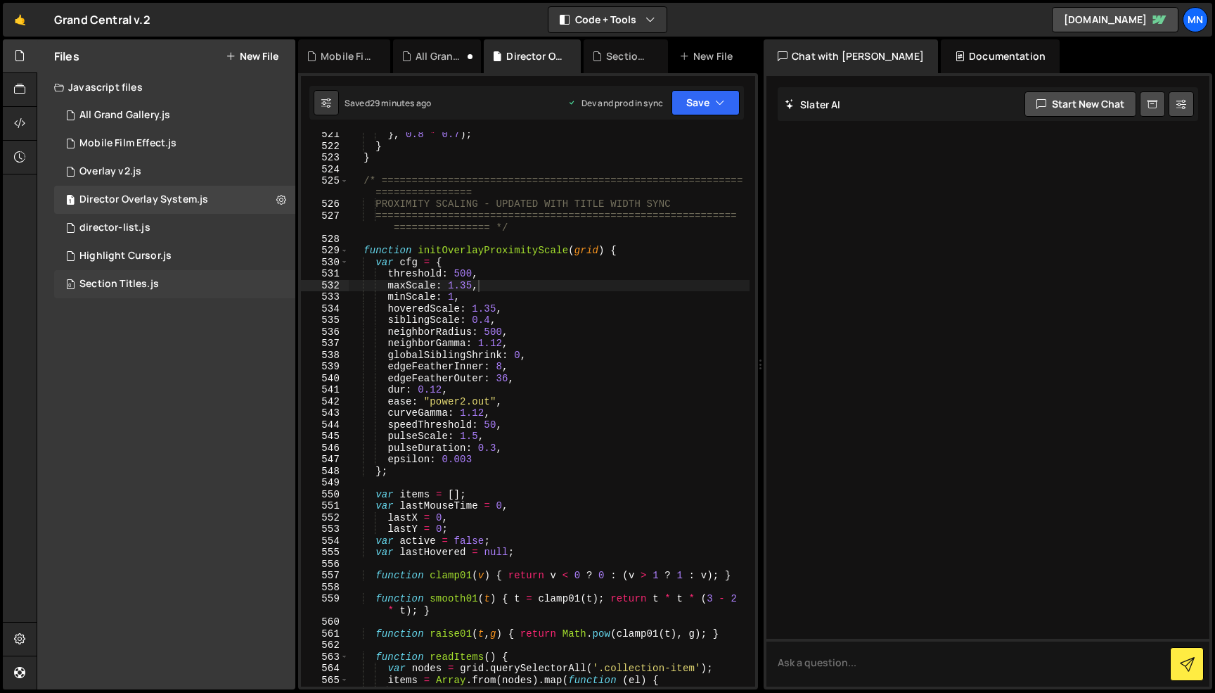
drag, startPoint x: 95, startPoint y: 281, endPoint x: 241, endPoint y: 297, distance: 147.2
drag, startPoint x: 98, startPoint y: 283, endPoint x: 252, endPoint y: 285, distance: 154.7
click at [98, 283] on div "Section Titles.js" at bounding box center [118, 284] width 79 height 13
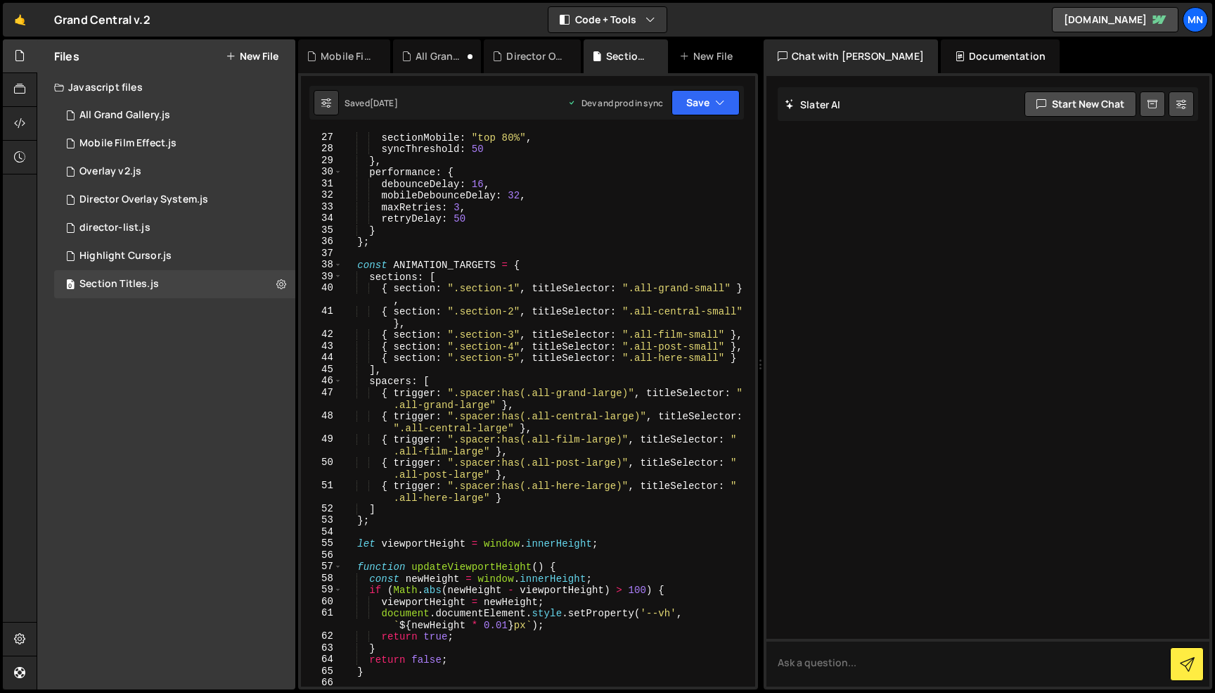
scroll to position [0, 0]
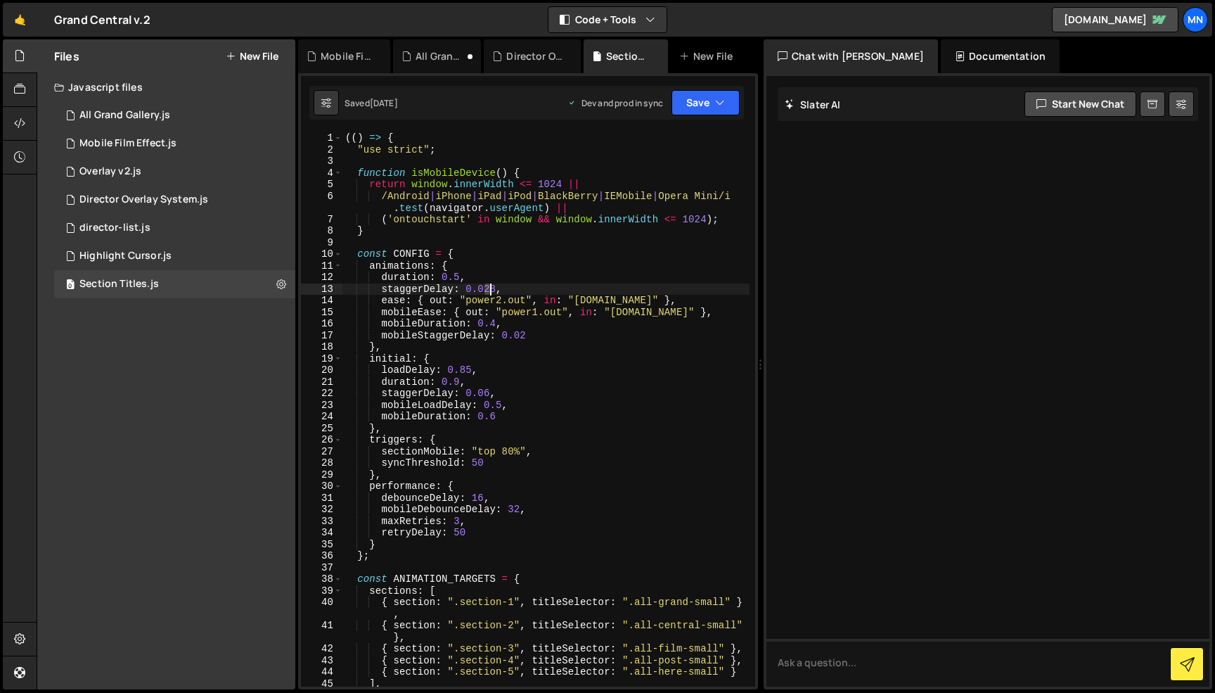
drag, startPoint x: 486, startPoint y: 285, endPoint x: 518, endPoint y: 269, distance: 35.9
click at [490, 285] on div "(( ) => { "use strict" ; function isMobileDevice ( ) { return window . innerWid…" at bounding box center [545, 420] width 407 height 577
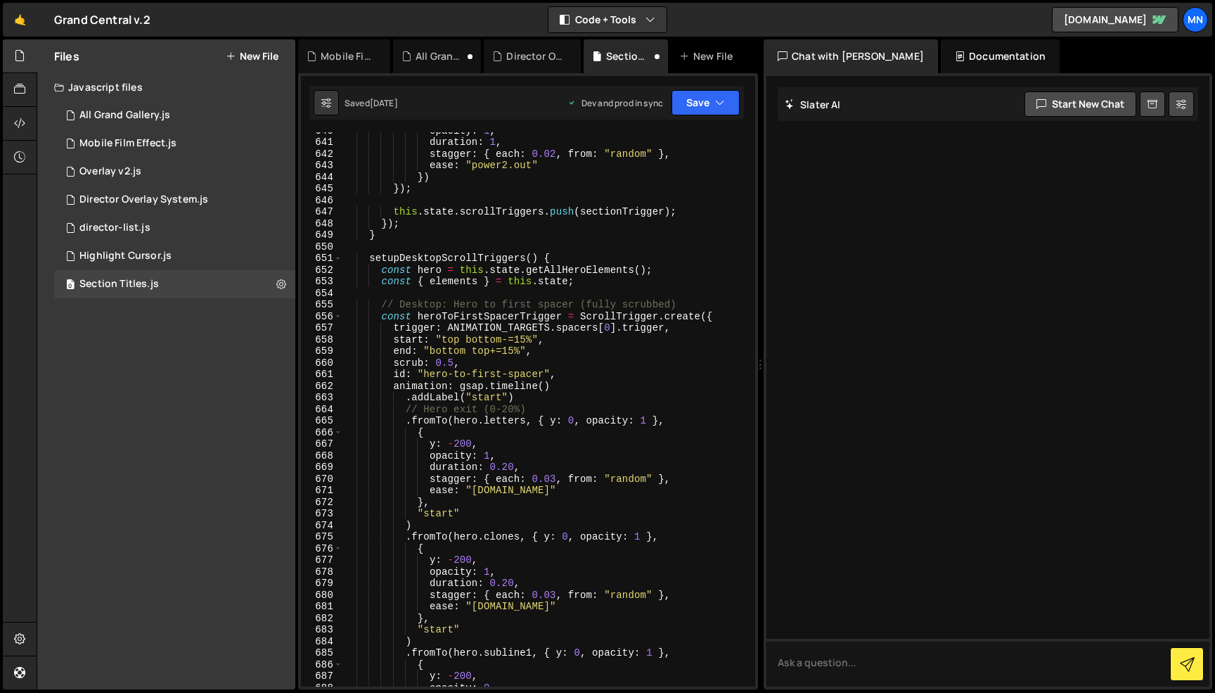
scroll to position [8173, 0]
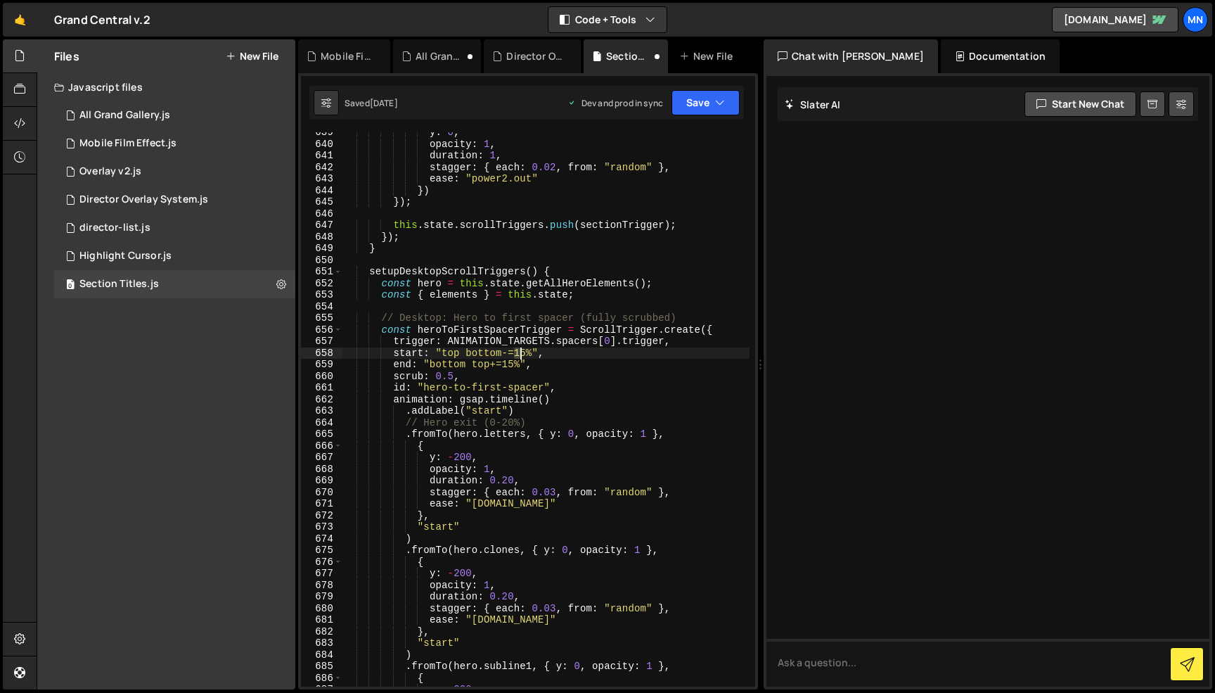
click at [520, 350] on div "y : 0 , opacity : 1 , duration : 1 , stagger : { each : 0.02 , from : "random" …" at bounding box center [545, 415] width 407 height 577
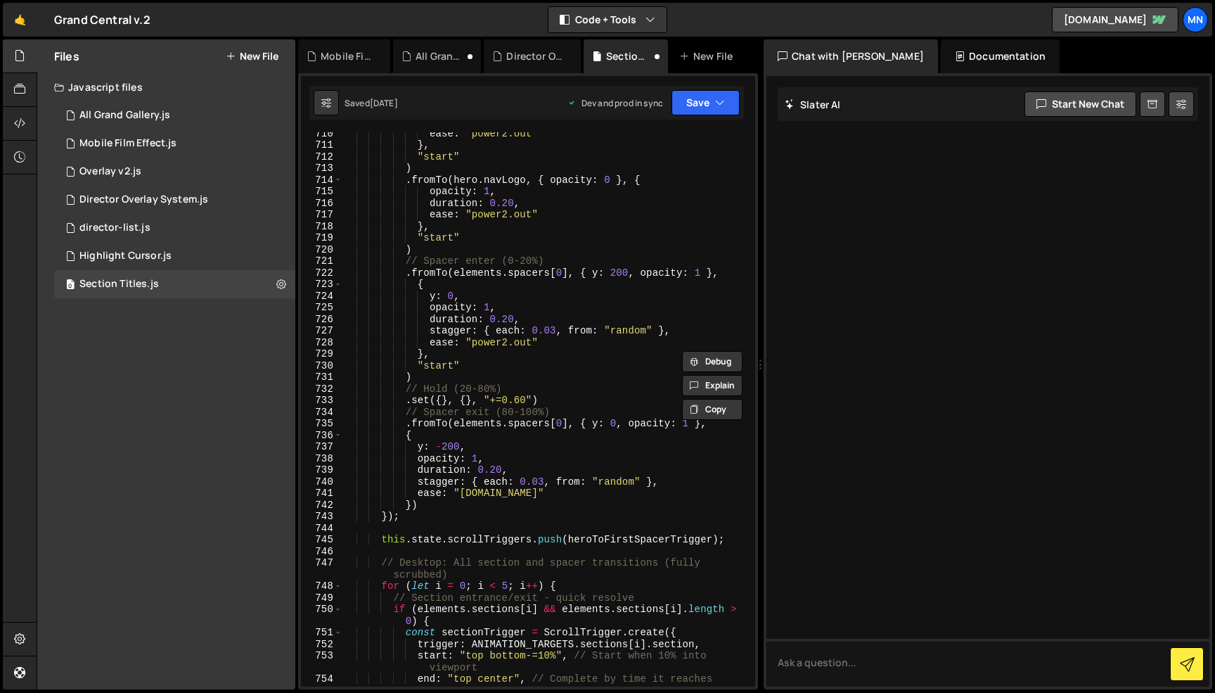
scroll to position [9011, 0]
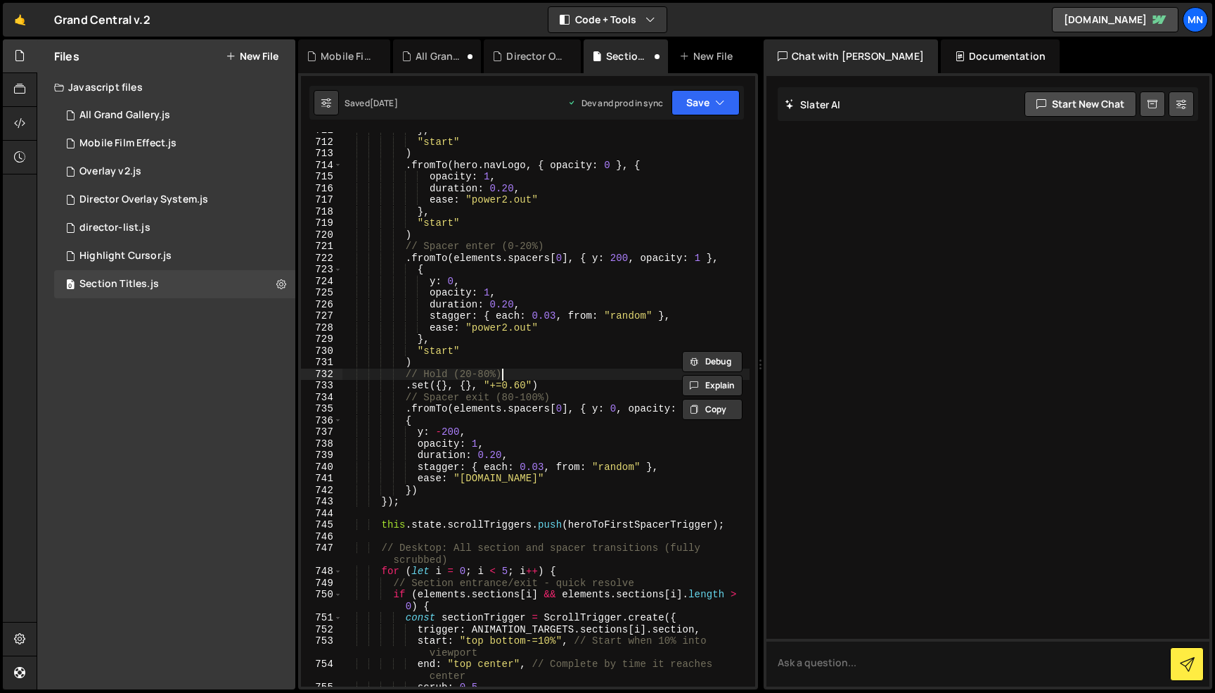
click at [584, 377] on div "} , "start" ) . fromTo ( hero . navLogo , { opacity : 0 } , { opacity : 1 , dur…" at bounding box center [545, 412] width 407 height 577
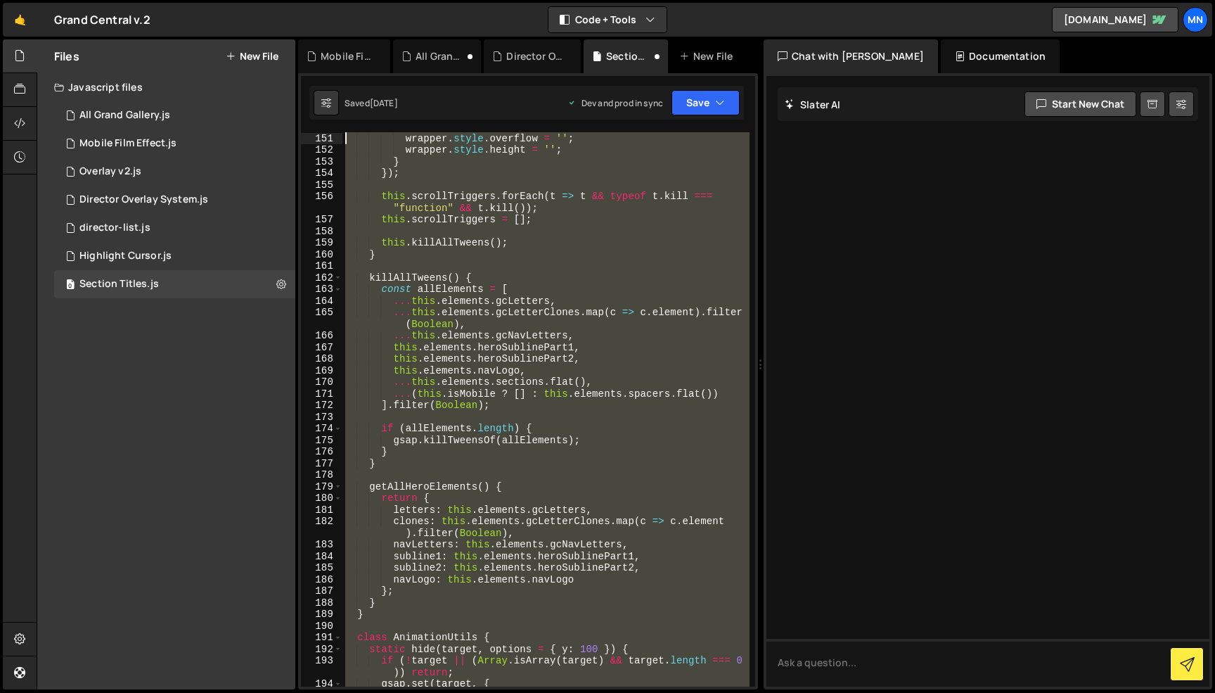
scroll to position [0, 0]
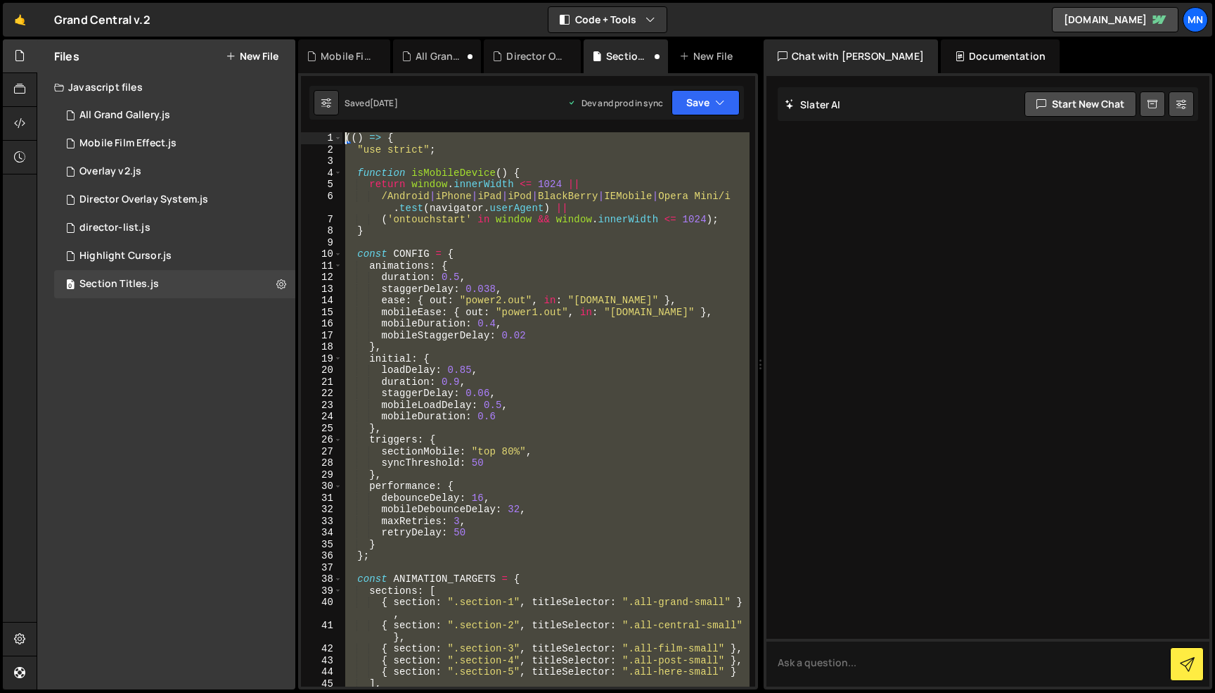
drag, startPoint x: 391, startPoint y: 629, endPoint x: 224, endPoint y: -89, distance: 737.2
click at [224, 0] on html "Projects [GEOGRAPHIC_DATA] Blog [GEOGRAPHIC_DATA] Projects Your Teams Invite te…" at bounding box center [607, 346] width 1215 height 693
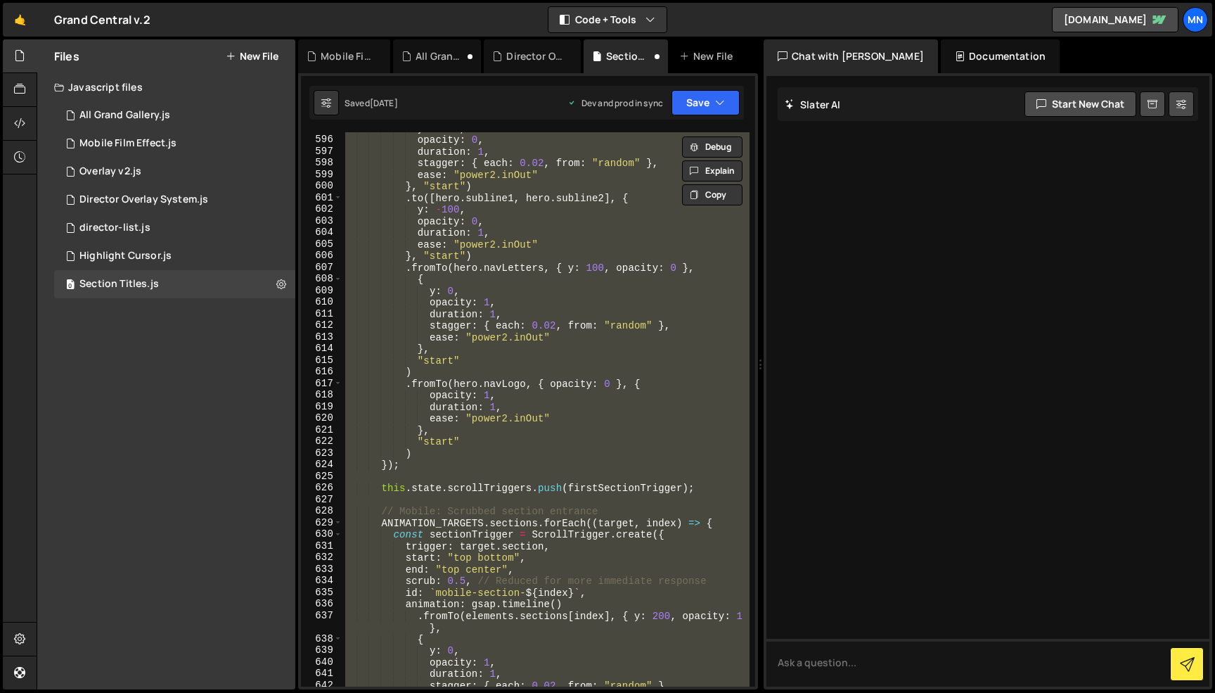
scroll to position [7656, 0]
click at [666, 346] on div "y : - 100 , opacity : 0 , duration : 1 , stagger : { each : 0.02 , from : "rand…" at bounding box center [545, 409] width 407 height 554
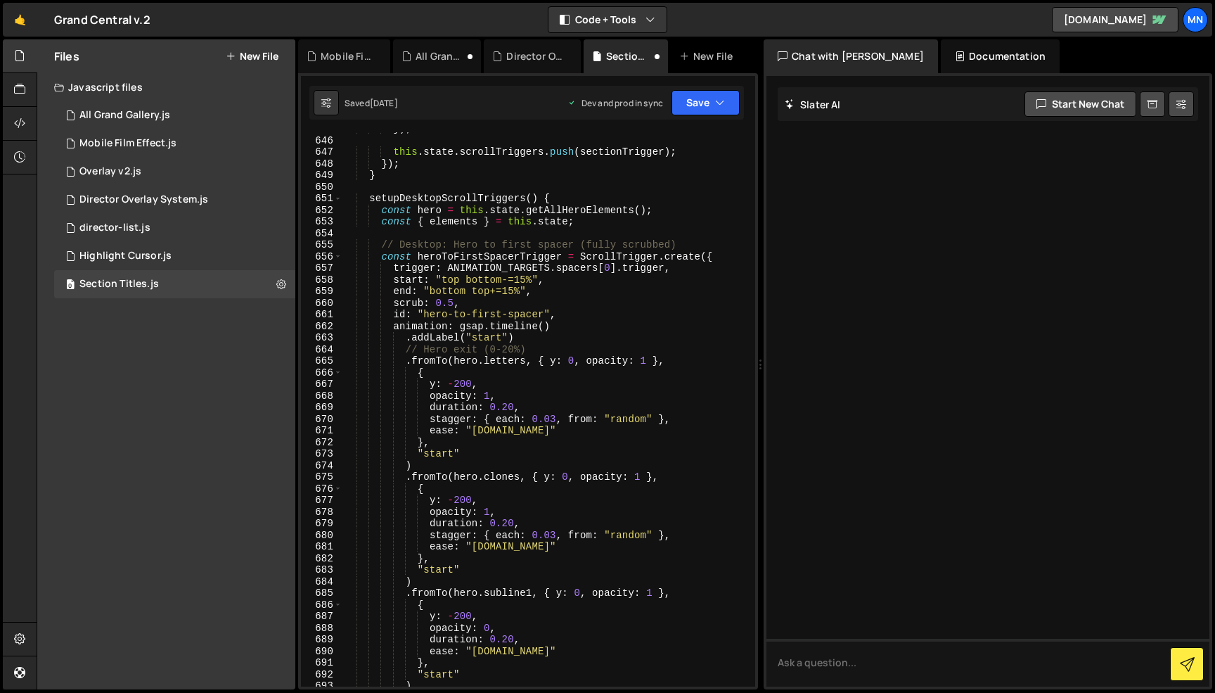
scroll to position [8222, 0]
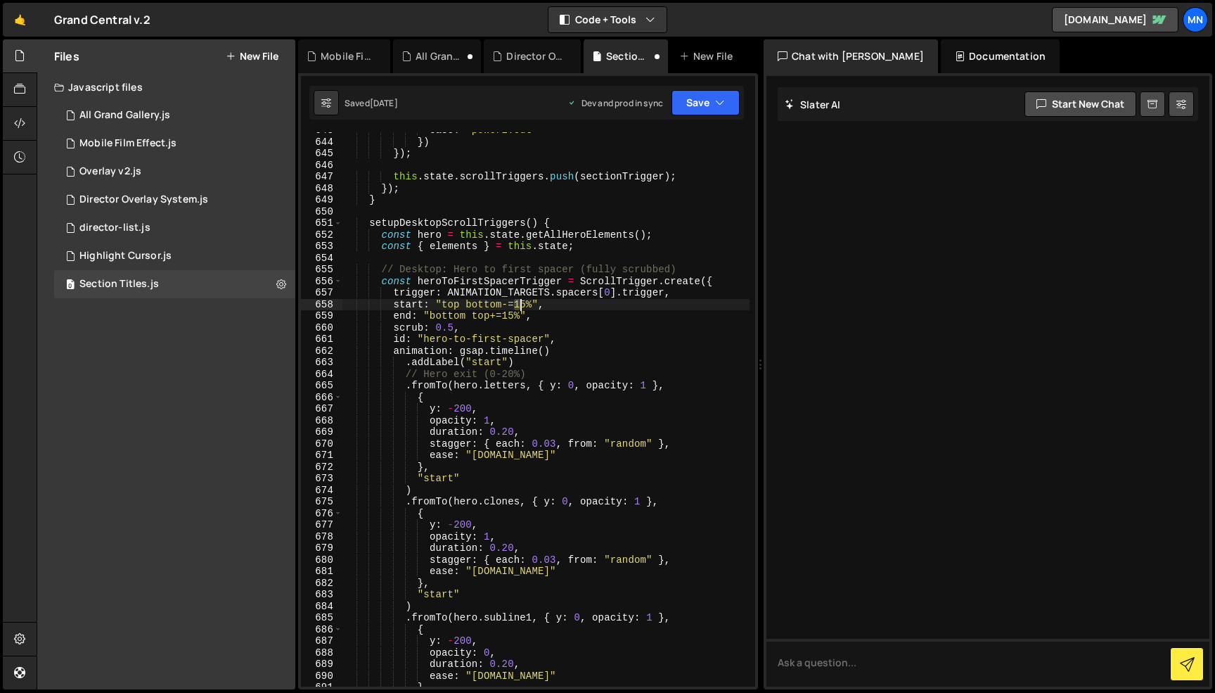
drag, startPoint x: 515, startPoint y: 302, endPoint x: 523, endPoint y: 302, distance: 8.4
click at [523, 302] on div "ease : "power2.out" }) }) ; this . state . scrollTriggers . push ( sectionTrigg…" at bounding box center [545, 412] width 407 height 577
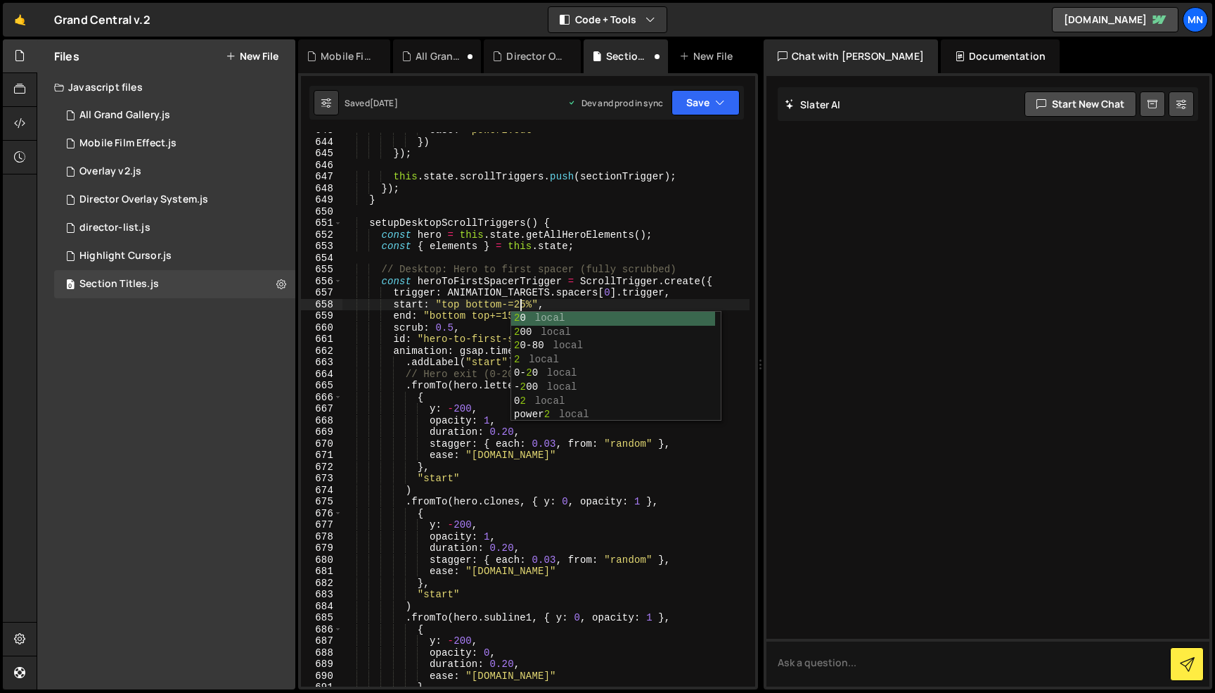
scroll to position [0, 12]
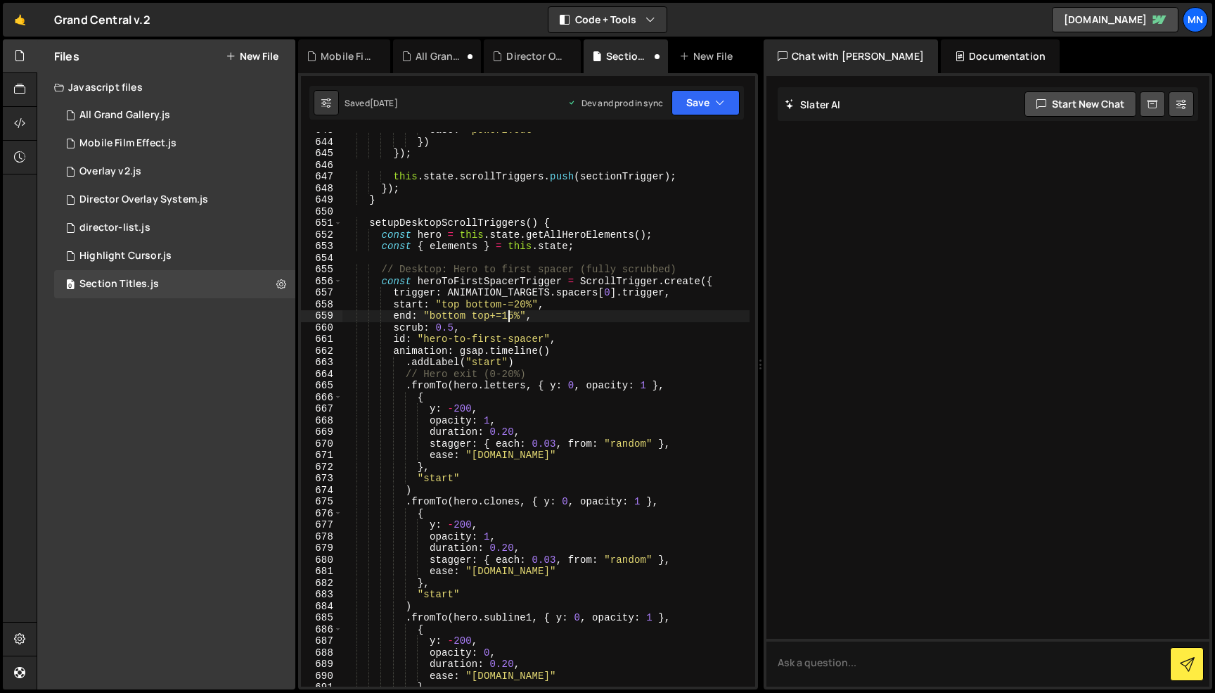
click at [507, 314] on div "ease : "power2.out" }) }) ; this . state . scrollTriggers . push ( sectionTrigg…" at bounding box center [545, 412] width 407 height 577
click at [524, 302] on div "ease : "power2.out" }) }) ; this . state . scrollTriggers . push ( sectionTrigg…" at bounding box center [545, 412] width 407 height 577
click at [570, 316] on div "ease : "power2.out" }) }) ; this . state . scrollTriggers . push ( sectionTrigg…" at bounding box center [545, 412] width 407 height 577
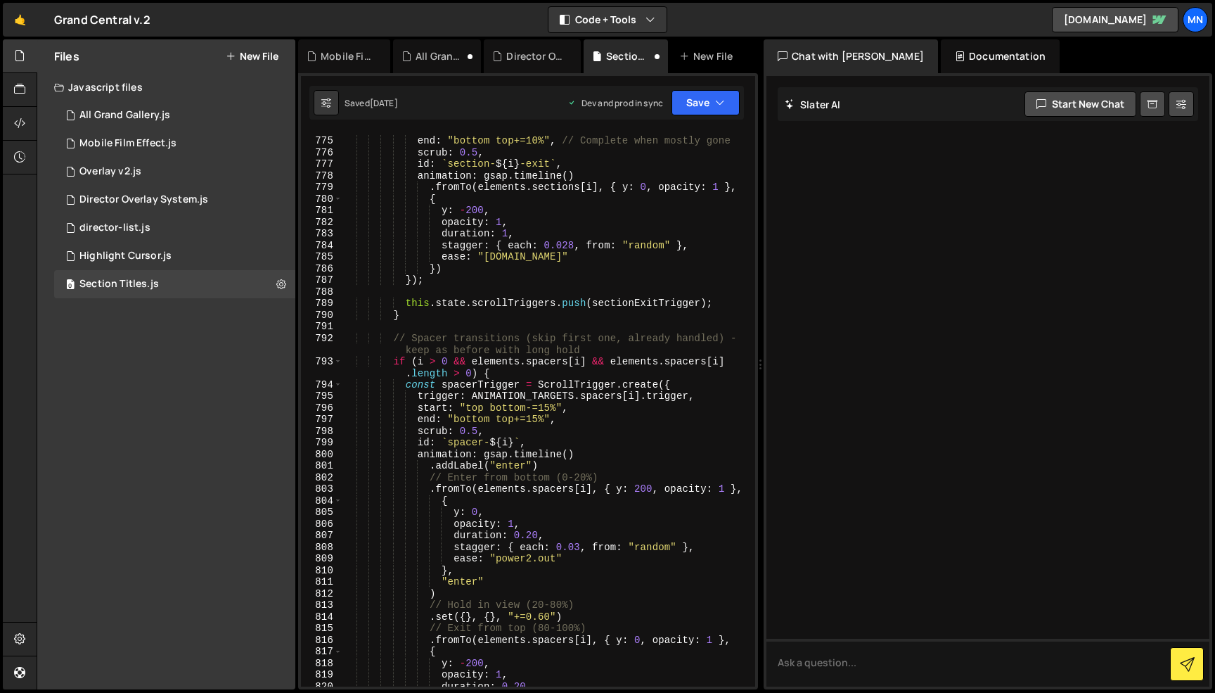
scroll to position [9813, 0]
click at [544, 408] on div "start : "bottom center" , // Start exit when bottom reaches center end : "botto…" at bounding box center [545, 406] width 407 height 589
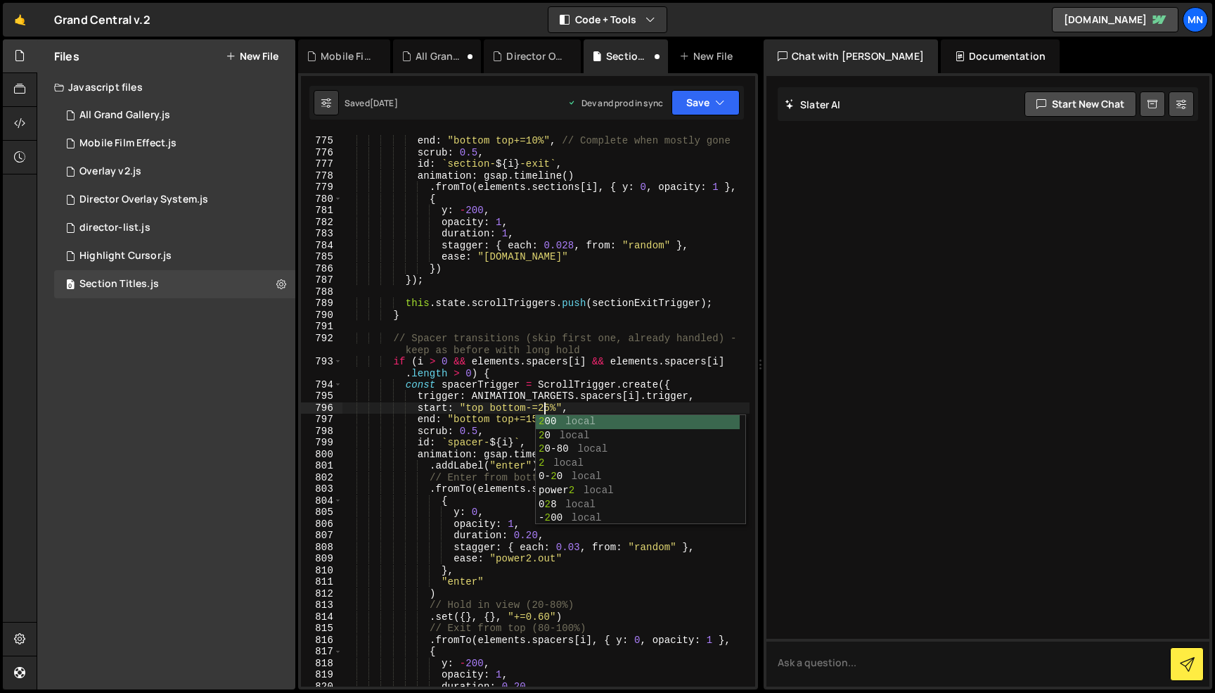
drag, startPoint x: 518, startPoint y: 416, endPoint x: 537, endPoint y: 415, distance: 19.0
click at [522, 416] on div "start : "bottom center" , // Start exit when bottom reaches center end : "botto…" at bounding box center [545, 406] width 407 height 589
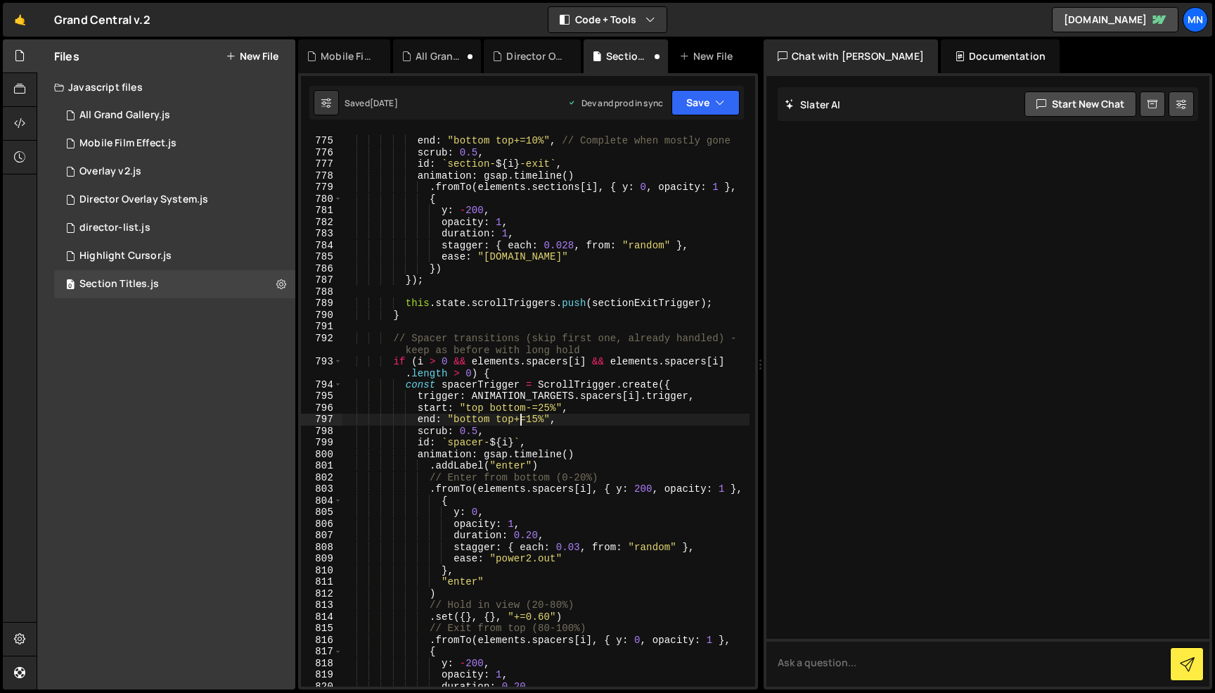
click at [534, 416] on div "start : "bottom center" , // Start exit when bottom reaches center end : "botto…" at bounding box center [545, 406] width 407 height 589
click at [585, 396] on div "start : "bottom center" , // Start exit when bottom reaches center end : "botto…" at bounding box center [545, 406] width 407 height 589
type textarea "trigger: ANIMATION_TARGETS.spacers[i].trigger,"
click at [714, 107] on button "Save" at bounding box center [706, 102] width 68 height 25
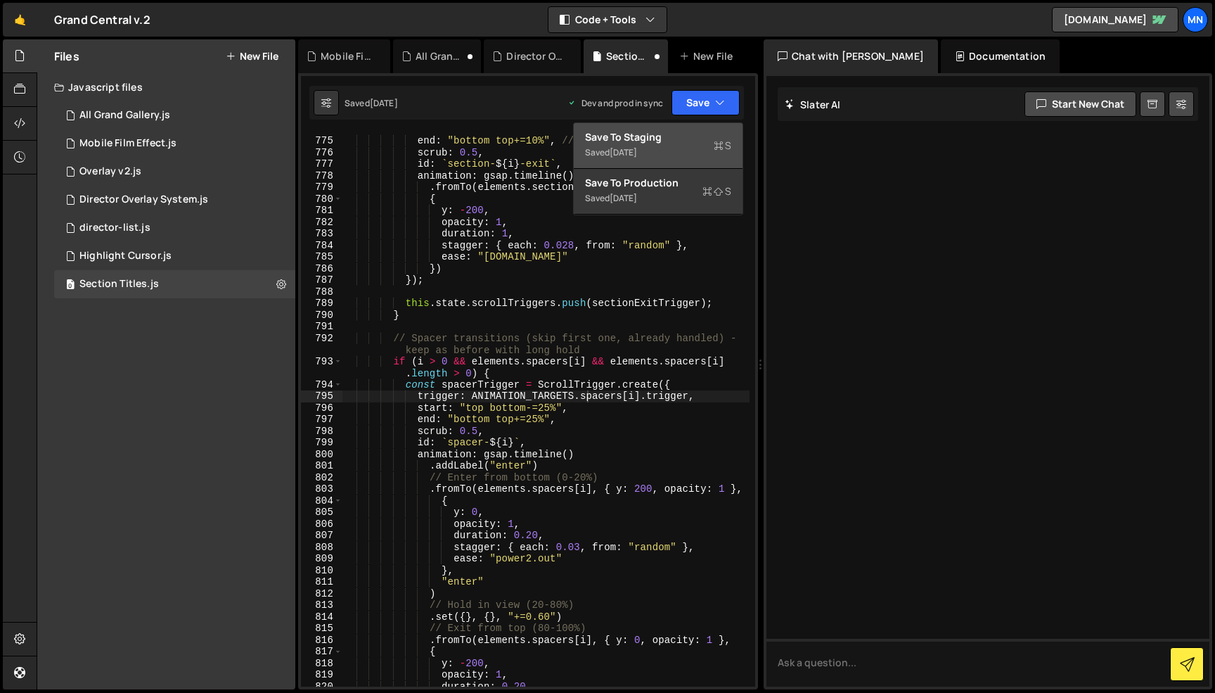
drag, startPoint x: 699, startPoint y: 145, endPoint x: 719, endPoint y: 102, distance: 47.5
click at [703, 140] on button "Save to Staging S Saved [DATE]" at bounding box center [658, 146] width 169 height 46
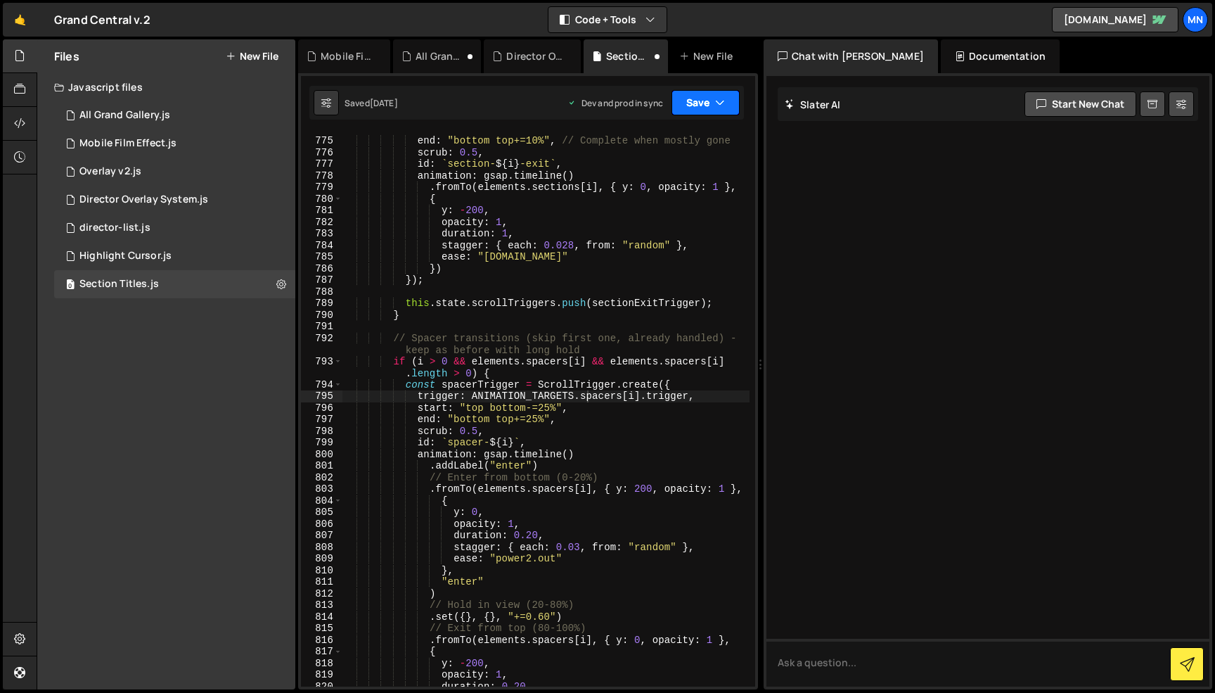
click at [719, 102] on icon "button" at bounding box center [720, 103] width 10 height 14
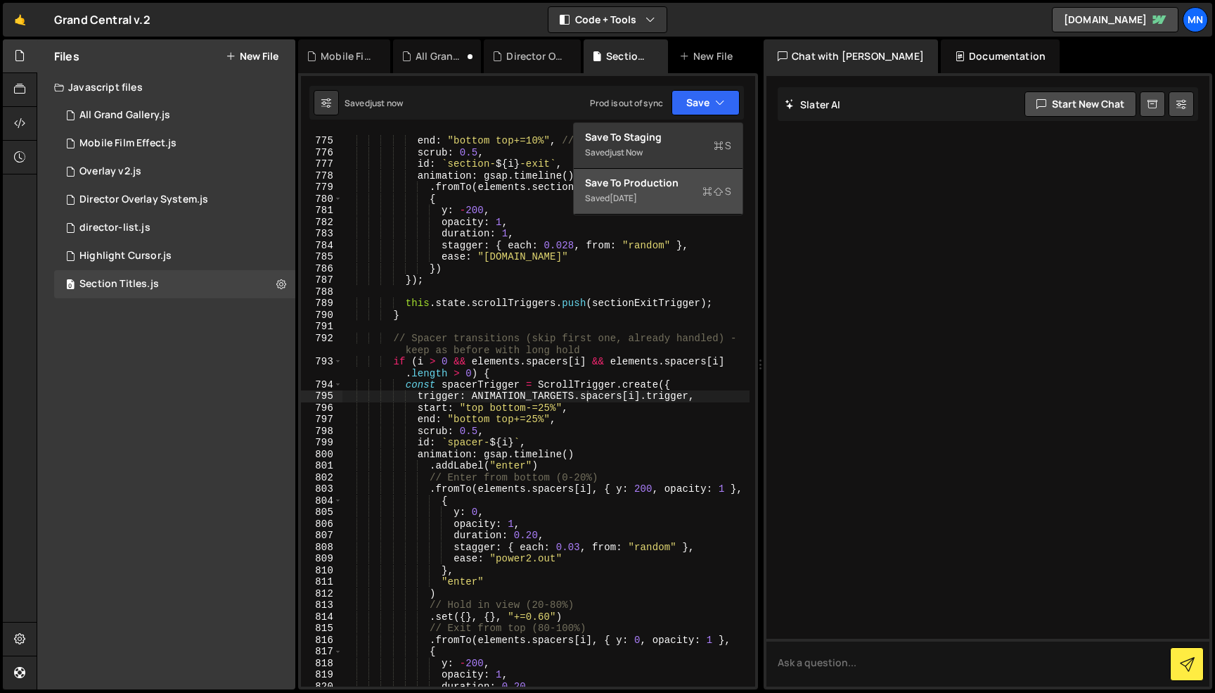
click at [674, 205] on div "Saved [DATE]" at bounding box center [658, 198] width 146 height 17
